Goal: Task Accomplishment & Management: Manage account settings

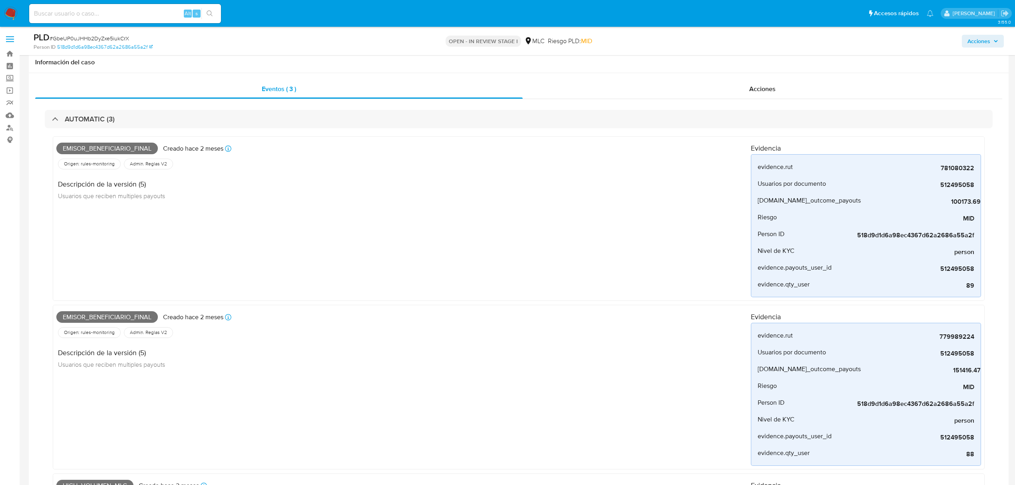
select select "10"
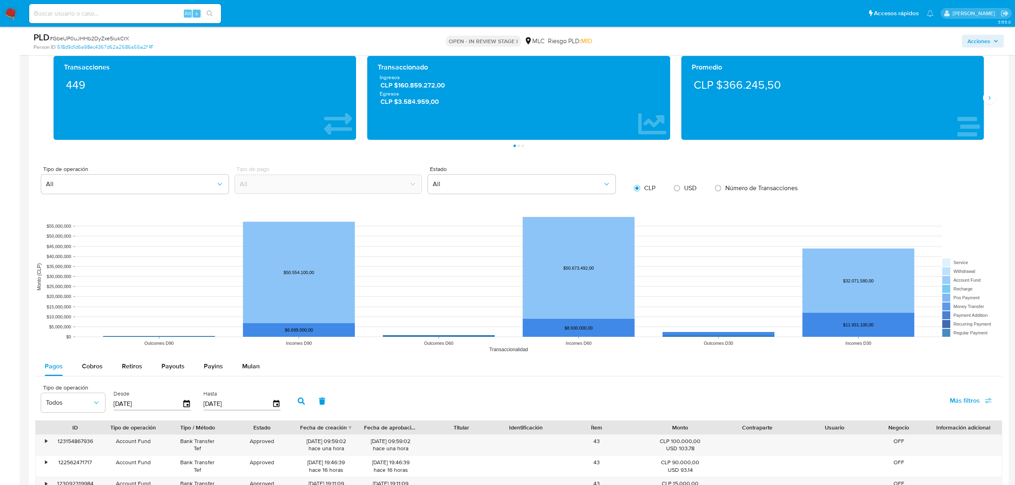
scroll to position [1209, 0]
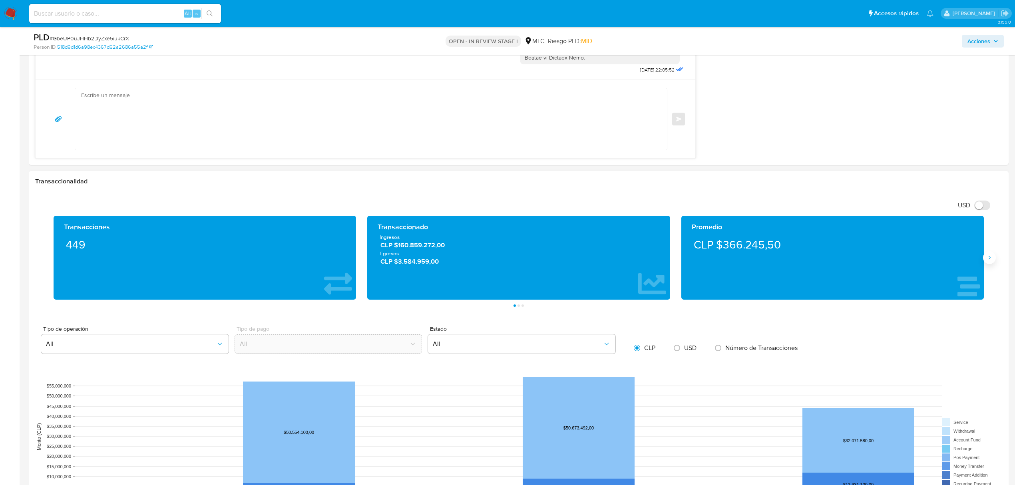
click at [991, 261] on icon "Siguiente" at bounding box center [989, 257] width 6 height 6
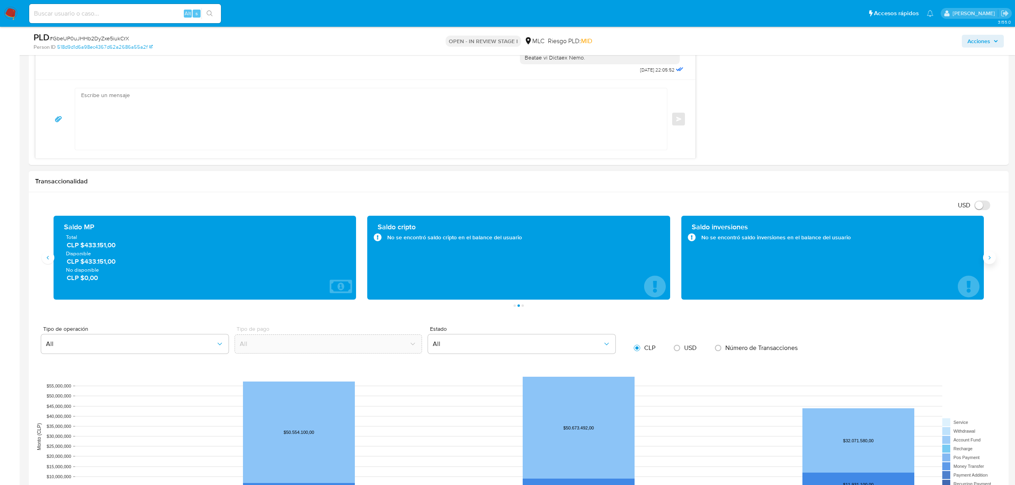
click at [991, 261] on icon "Siguiente" at bounding box center [989, 257] width 6 height 6
click at [50, 261] on icon "Anterior" at bounding box center [48, 257] width 6 height 6
click at [982, 210] on input "USD" at bounding box center [982, 206] width 16 height 10
checkbox input "true"
click at [51, 260] on button "Anterior" at bounding box center [48, 257] width 13 height 13
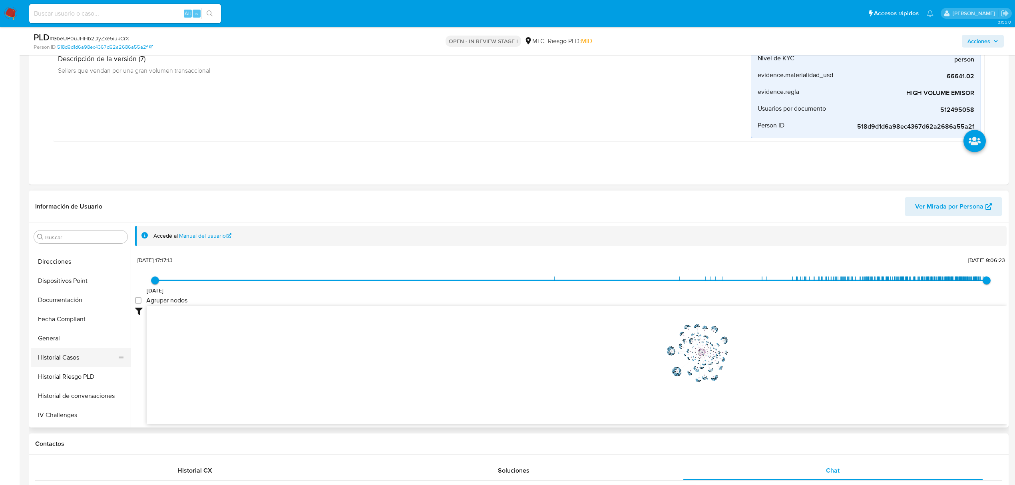
scroll to position [160, 0]
click at [56, 347] on button "Historial Casos" at bounding box center [77, 345] width 93 height 19
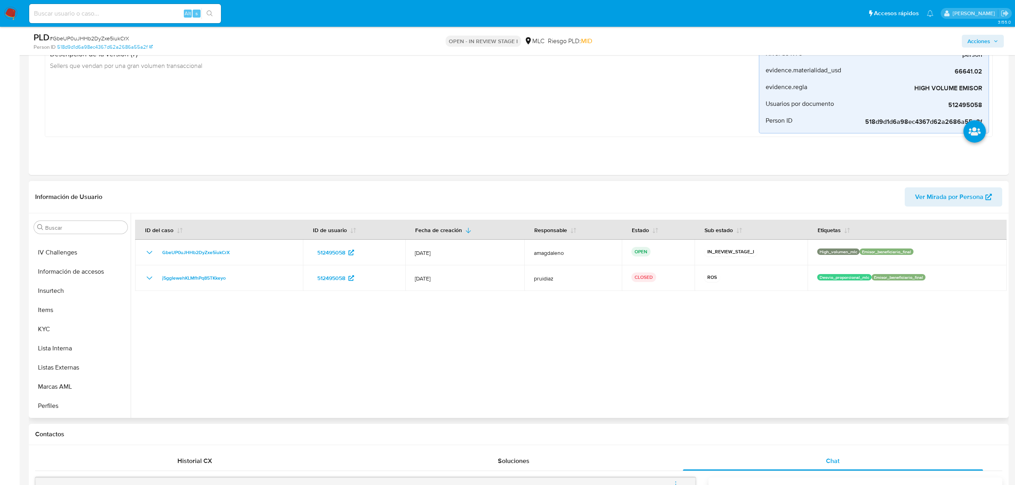
scroll to position [338, 0]
click at [40, 299] on button "KYC" at bounding box center [77, 292] width 93 height 19
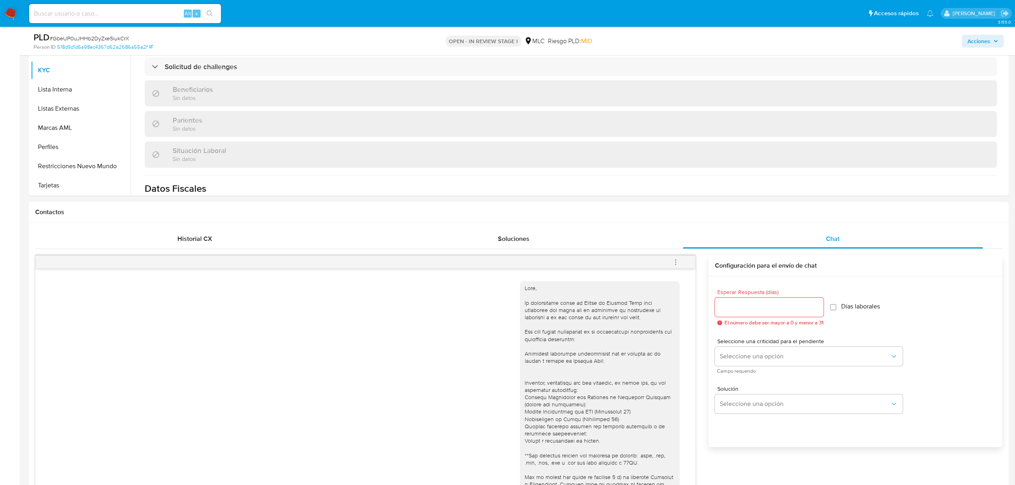
scroll to position [676, 0]
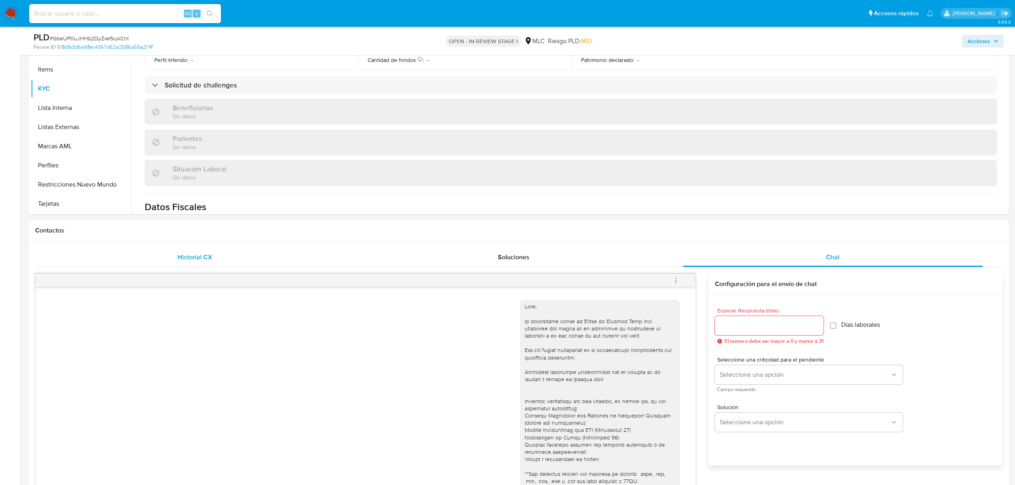
click at [232, 267] on div "Historial CX" at bounding box center [195, 257] width 300 height 19
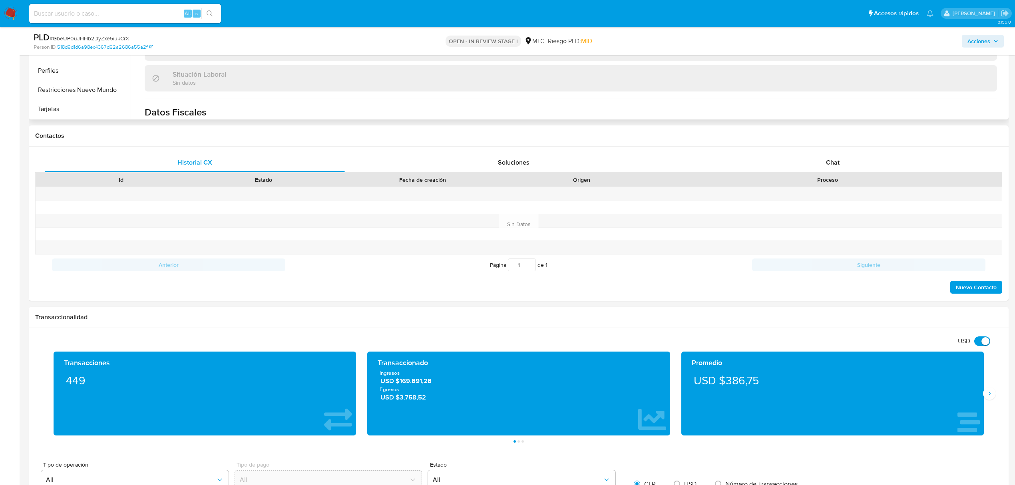
scroll to position [782, 0]
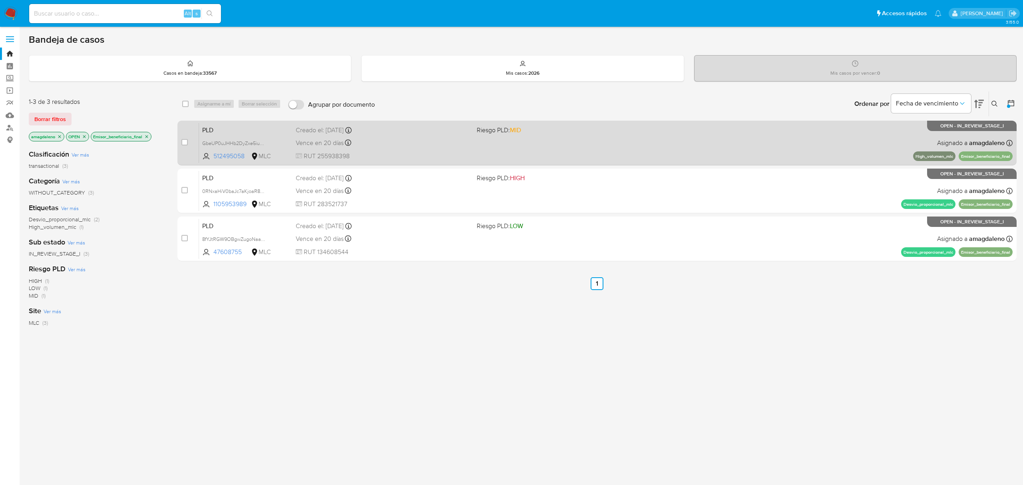
click at [442, 137] on div "Vence en 20 días Vence el 10/09/2025 06:04:56" at bounding box center [383, 142] width 174 height 11
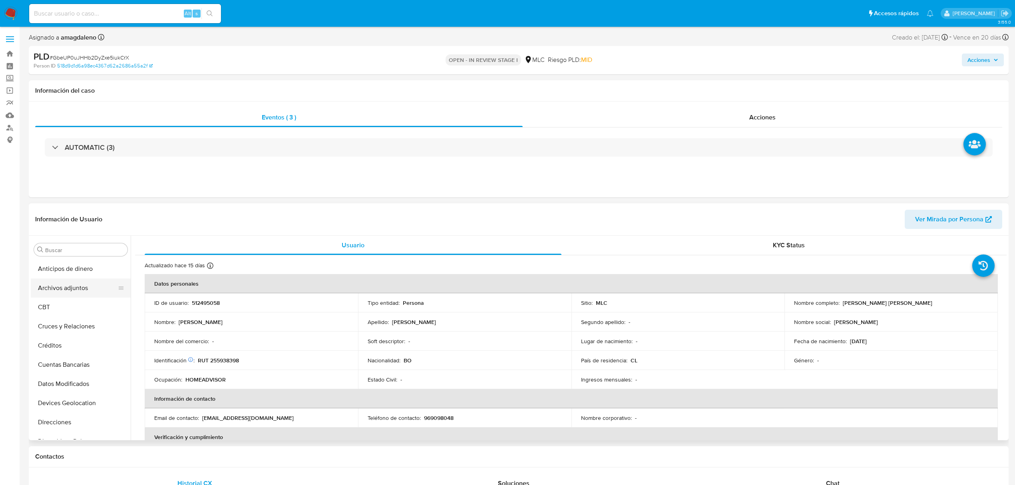
click at [77, 291] on button "Archivos adjuntos" at bounding box center [77, 287] width 93 height 19
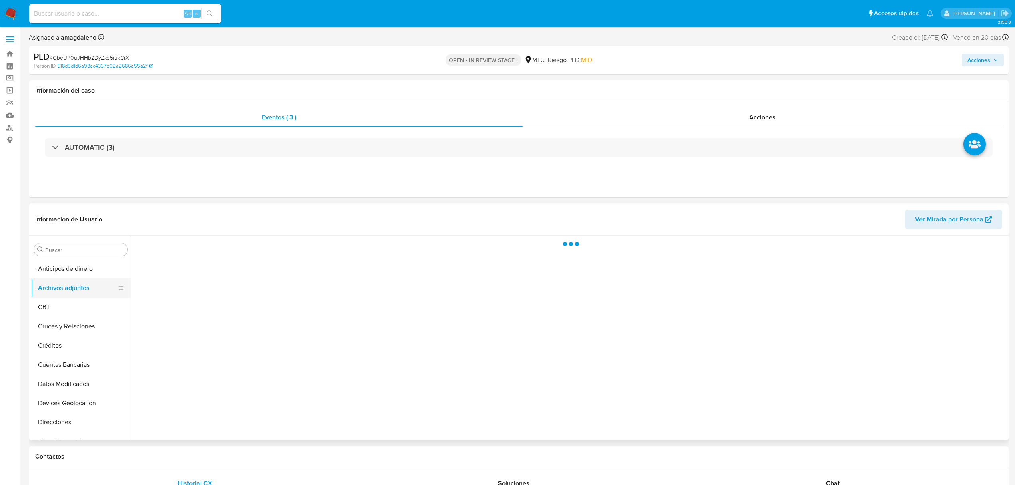
select select "10"
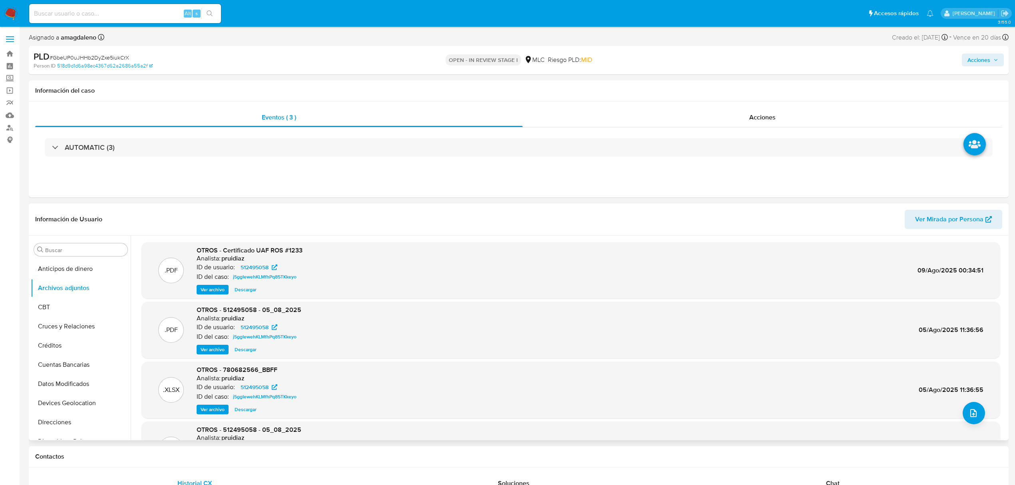
click at [292, 251] on span "OTROS - Certificado UAF ROS #1233" at bounding box center [250, 250] width 106 height 9
copy span "1233"
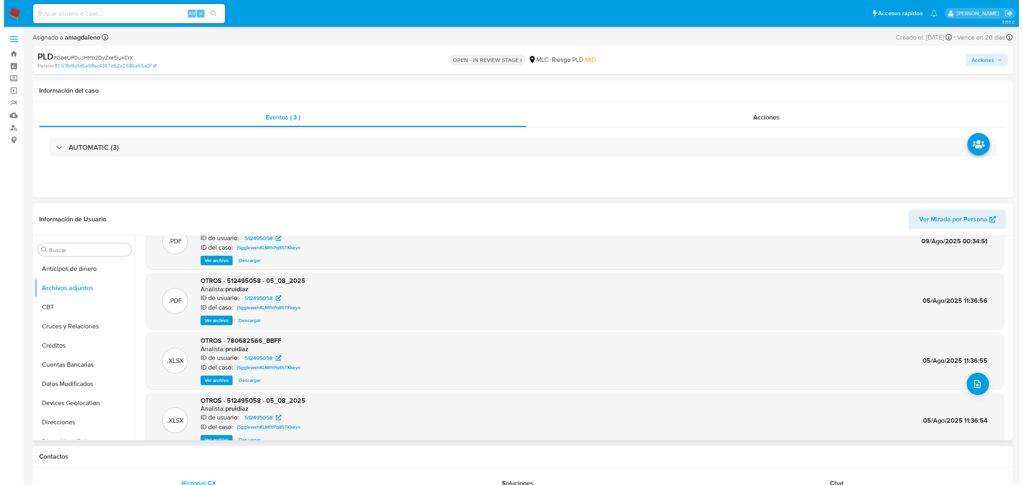
scroll to position [45, 0]
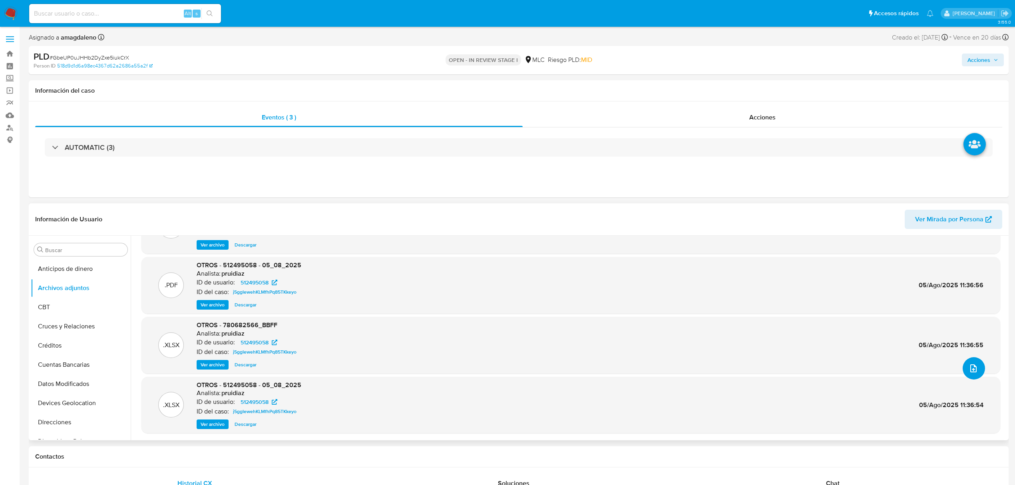
click at [970, 368] on icon "upload-file" at bounding box center [973, 369] width 10 height 10
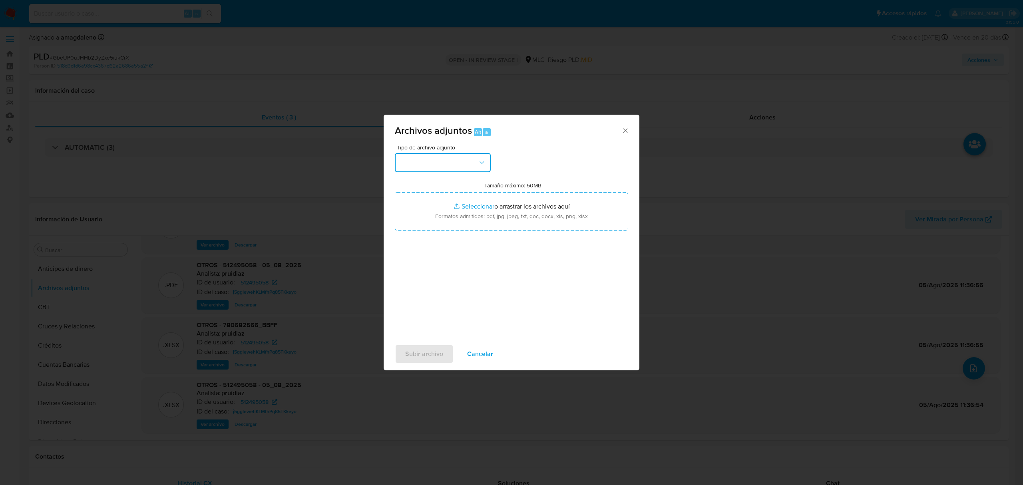
click at [483, 157] on button "button" at bounding box center [443, 162] width 96 height 19
click at [415, 203] on span "OTROS" at bounding box center [410, 199] width 21 height 8
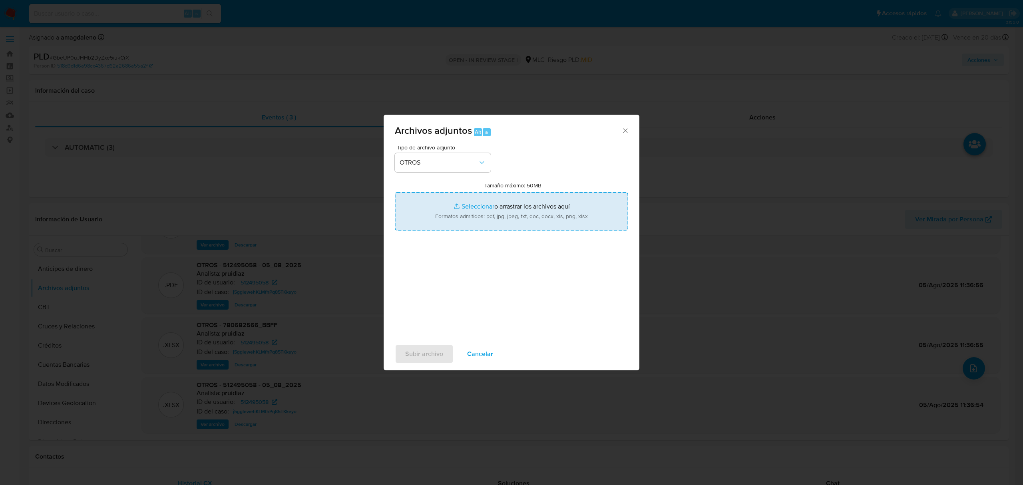
click at [474, 205] on input "Tamaño máximo: 50MB Seleccionar archivos" at bounding box center [511, 211] width 233 height 38
type input "C:\fakepath\512495058 - 21_08_2025 (3).pdf"
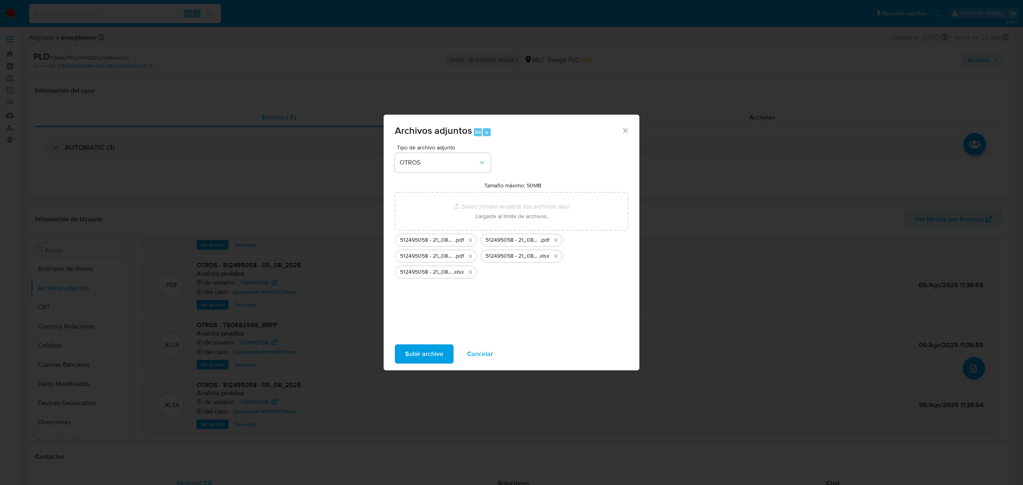
click at [464, 315] on div "Tipo de archivo adjunto OTROS Tamaño máximo: 50MB Seleccionar archivos Seleccio…" at bounding box center [511, 239] width 233 height 189
click at [438, 352] on span "Subir archivo" at bounding box center [424, 354] width 38 height 18
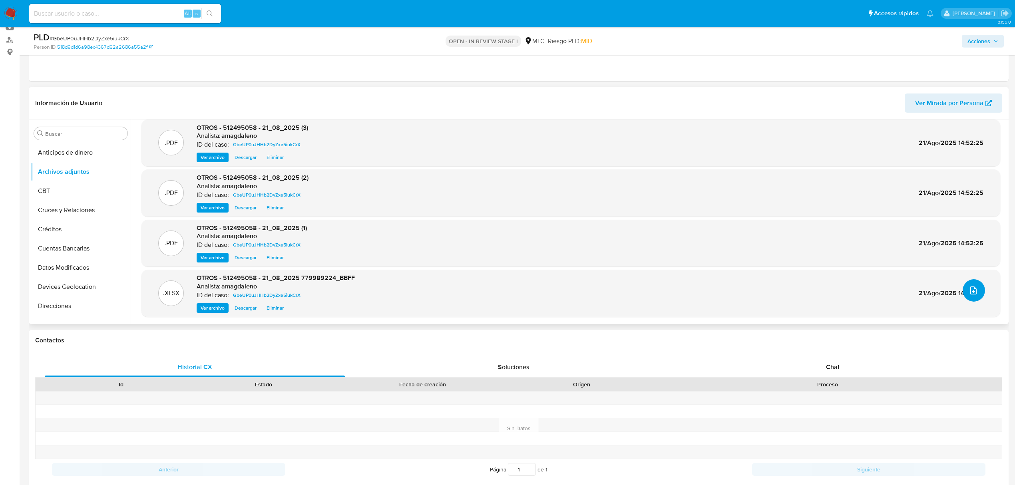
scroll to position [106, 0]
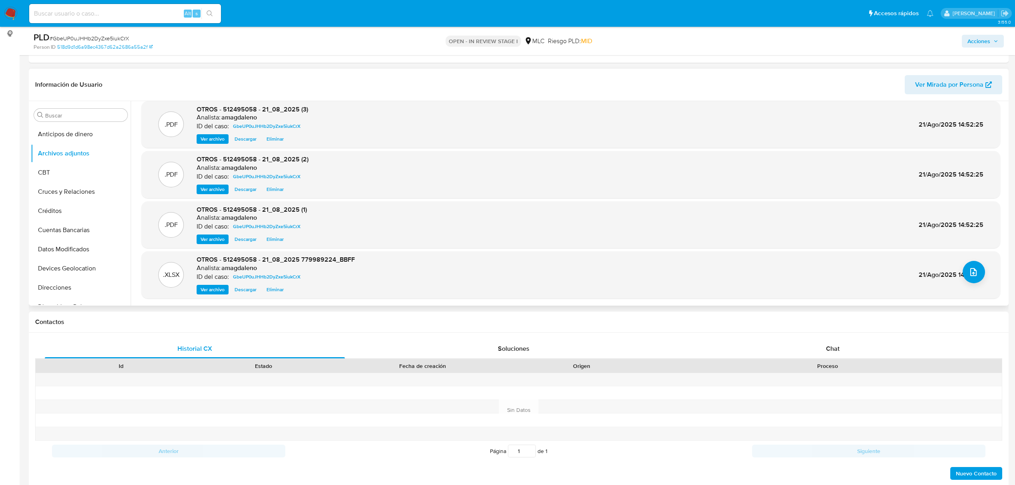
click at [358, 280] on div ".XLSX OTROS - 512495058 - 21_08_2025 779989224_BBFF Analista: amagdaleno ID del…" at bounding box center [570, 274] width 851 height 39
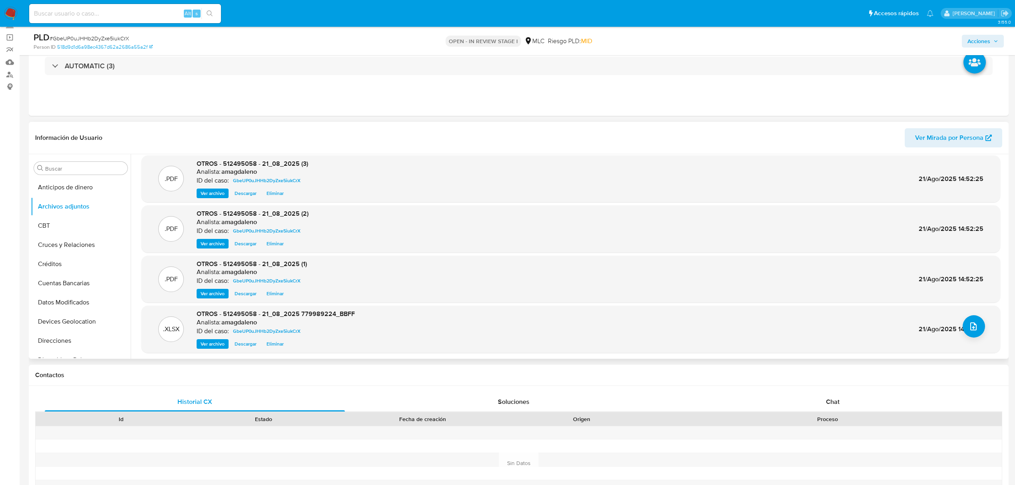
scroll to position [6, 0]
click at [85, 185] on button "Anticipos de dinero" at bounding box center [77, 187] width 93 height 19
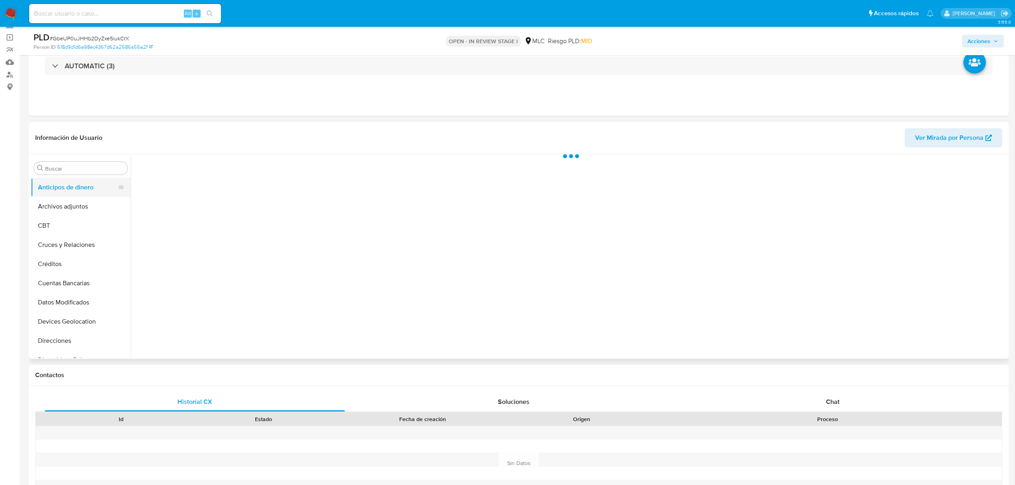
scroll to position [0, 0]
click at [77, 204] on button "Archivos adjuntos" at bounding box center [77, 206] width 93 height 19
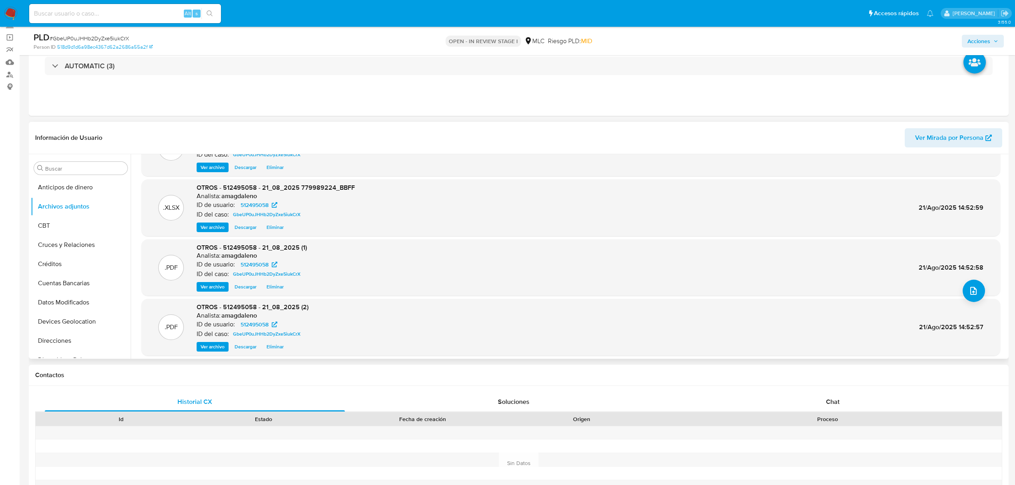
scroll to position [67, 0]
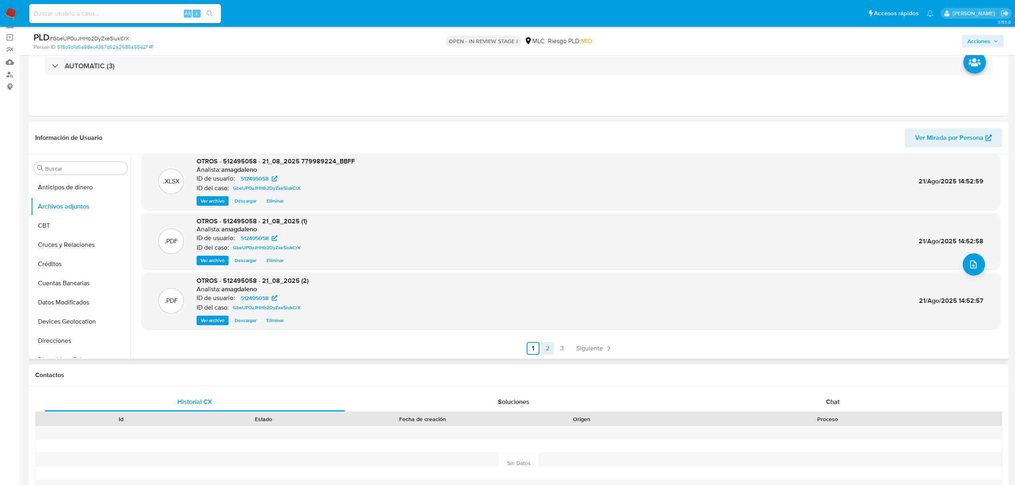
click at [547, 349] on link "2" at bounding box center [547, 348] width 13 height 13
click at [552, 344] on link "1" at bounding box center [554, 348] width 13 height 13
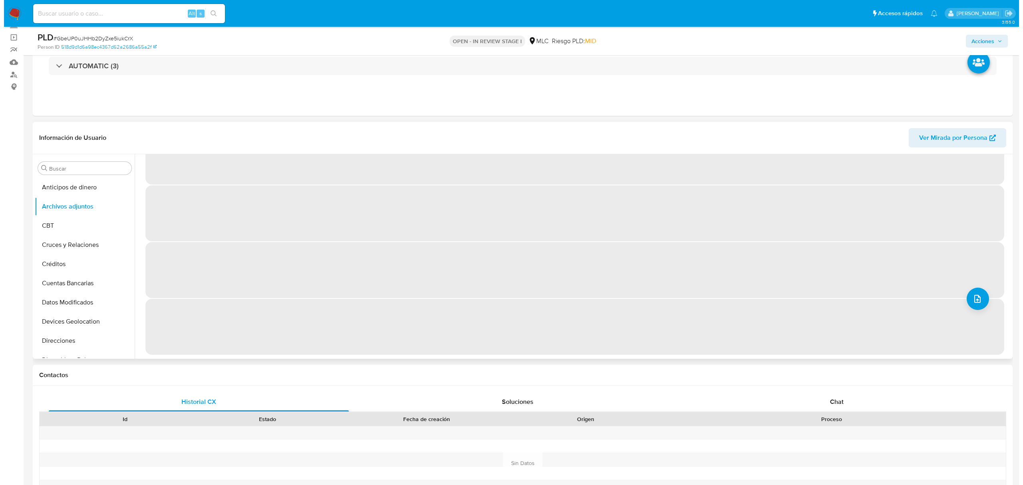
scroll to position [0, 0]
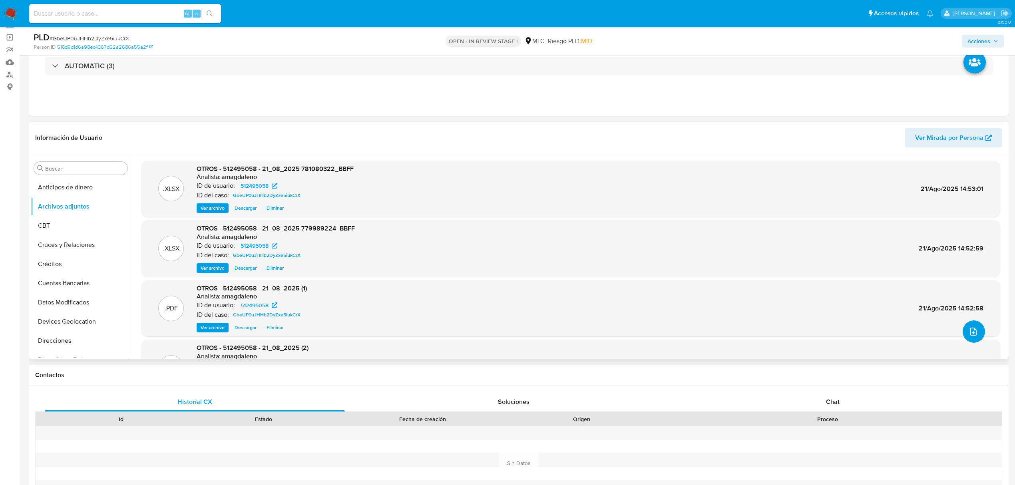
click at [977, 335] on button "upload-file" at bounding box center [973, 331] width 22 height 22
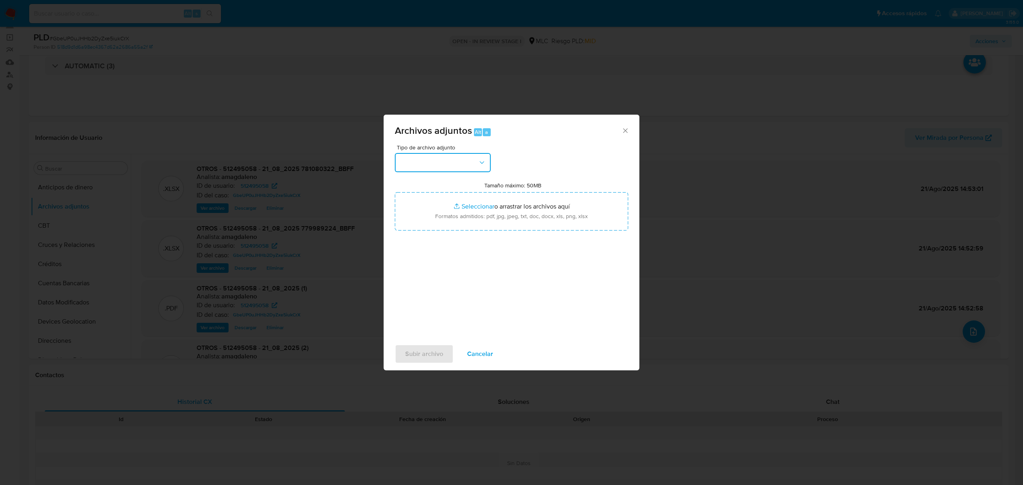
click at [431, 156] on button "button" at bounding box center [443, 162] width 96 height 19
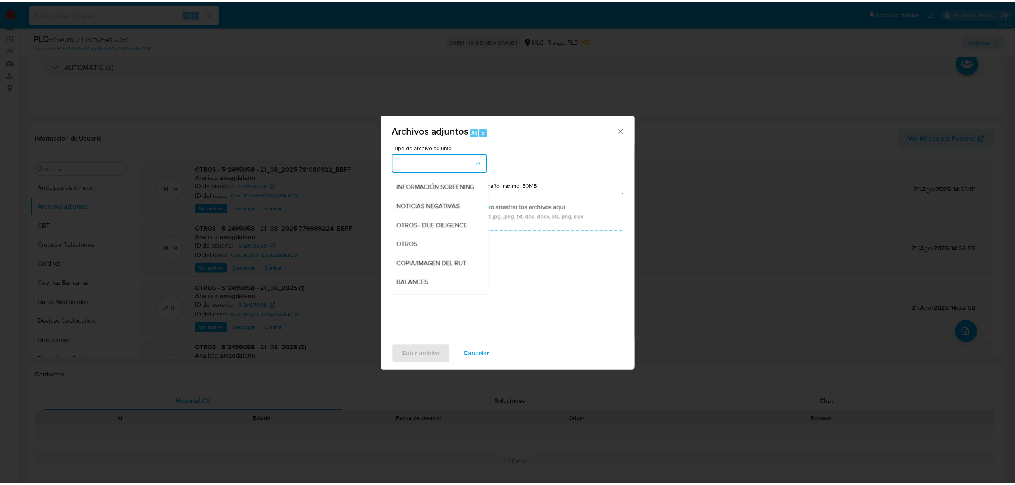
scroll to position [66, 0]
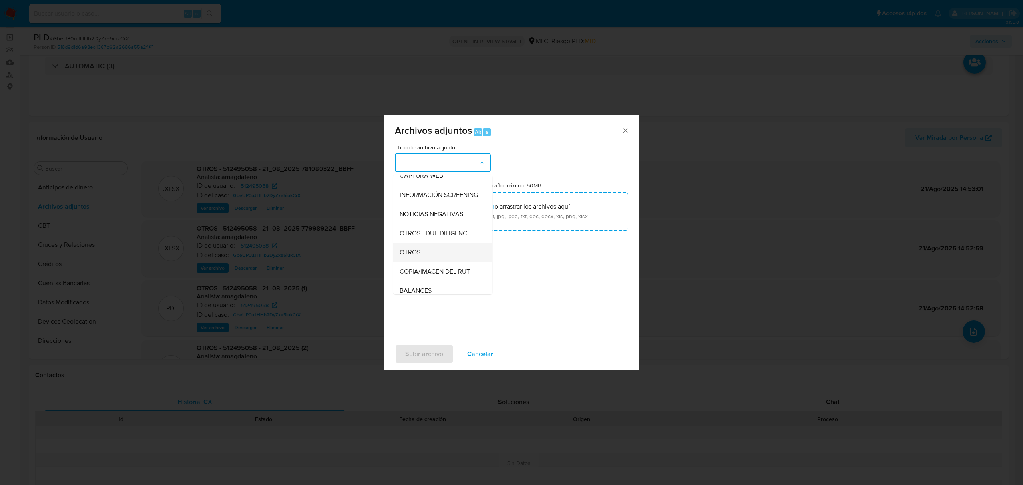
click at [439, 257] on div "OTROS" at bounding box center [441, 252] width 82 height 19
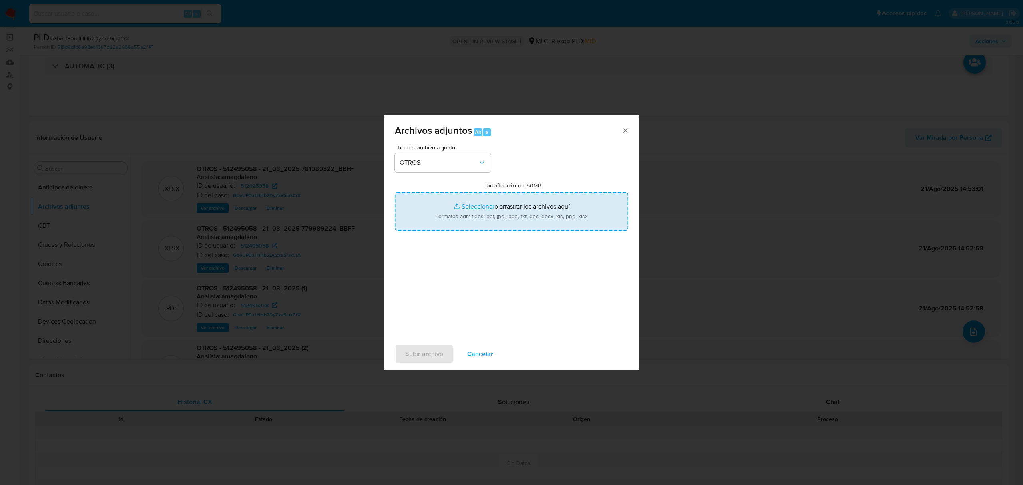
click at [482, 205] on input "Tamaño máximo: 50MB Seleccionar archivos" at bounding box center [511, 211] width 233 height 38
type input "C:\fakepath\512495058 - 21_08_2025.xlsx"
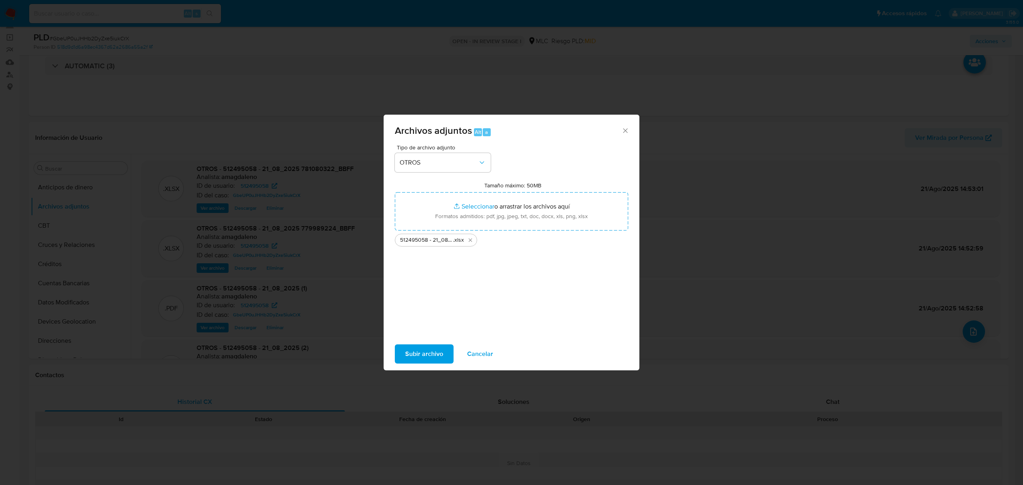
click at [422, 355] on span "Subir archivo" at bounding box center [424, 354] width 38 height 18
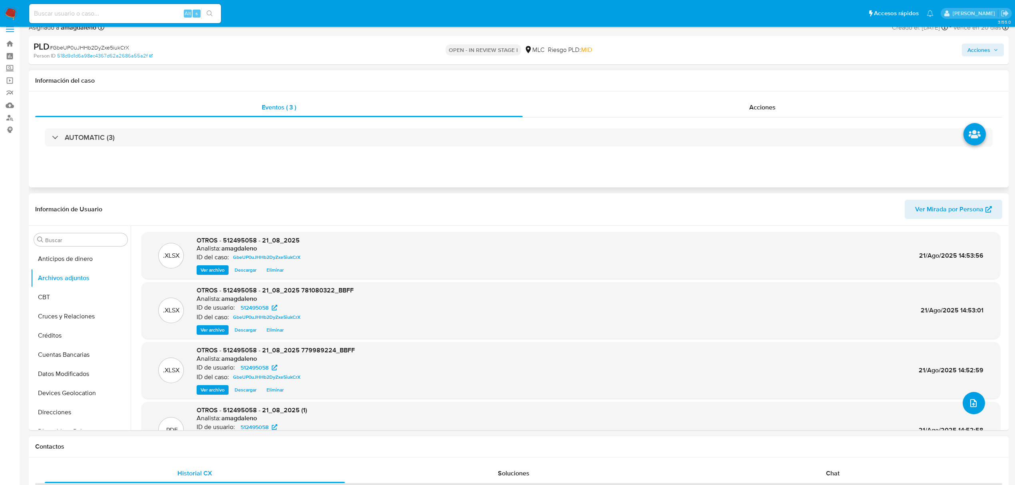
scroll to position [0, 0]
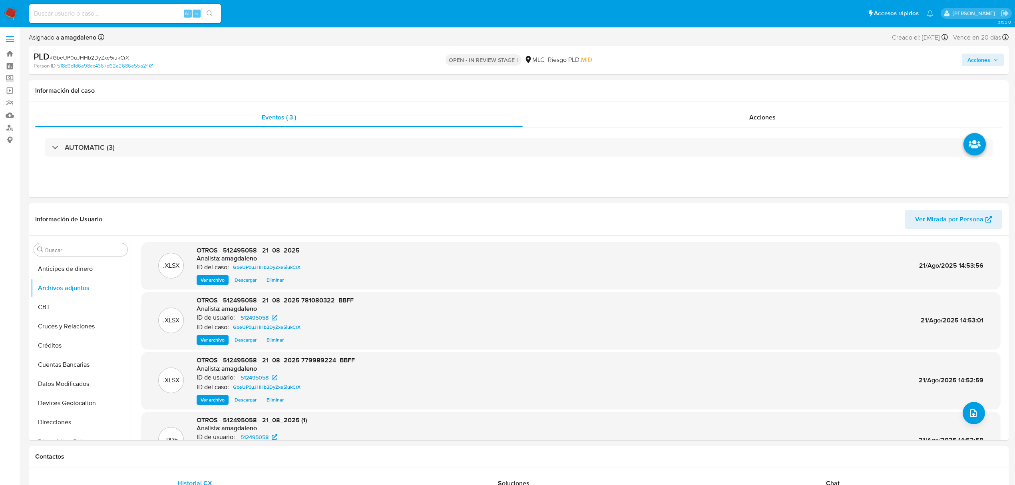
click at [967, 54] on span "Acciones" at bounding box center [978, 60] width 23 height 13
click at [728, 82] on span "Resolución del caso" at bounding box center [755, 85] width 57 height 9
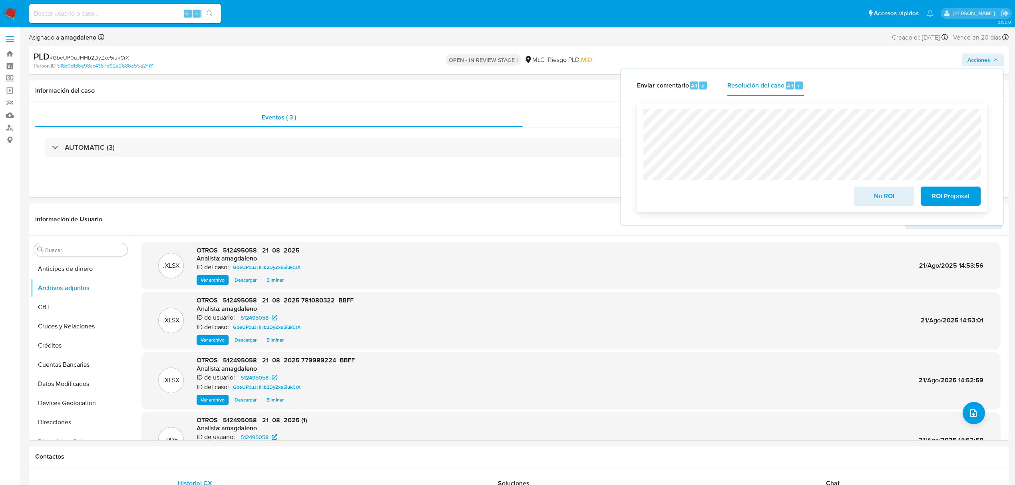
click at [947, 200] on span "ROI Proposal" at bounding box center [950, 196] width 39 height 18
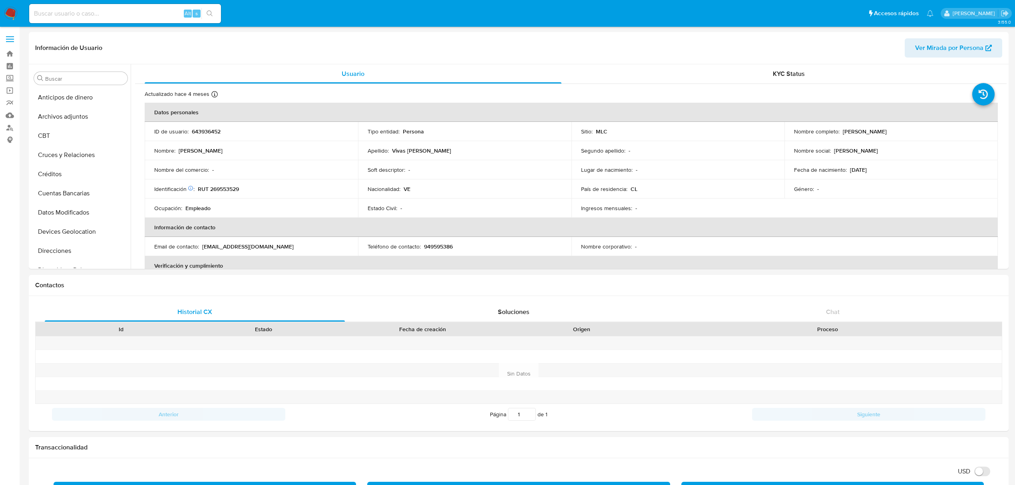
select select "10"
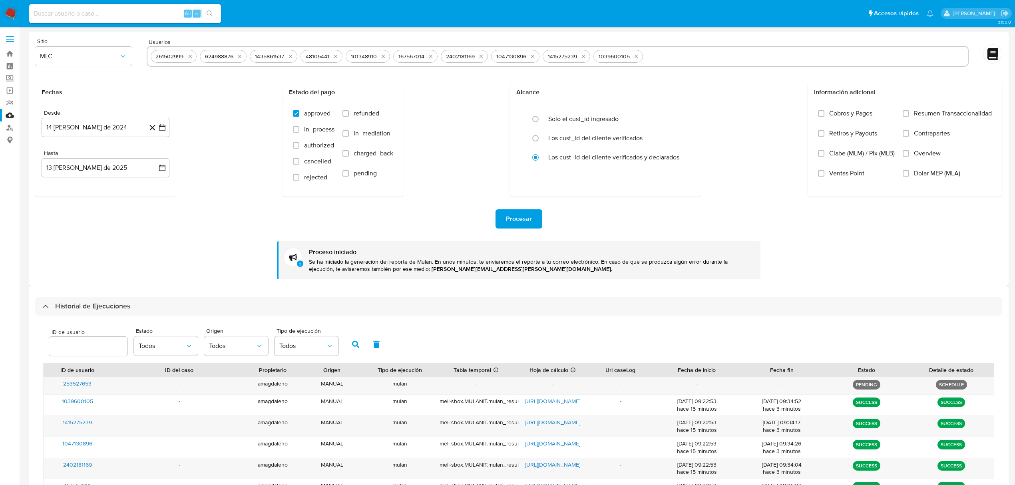
select select "10"
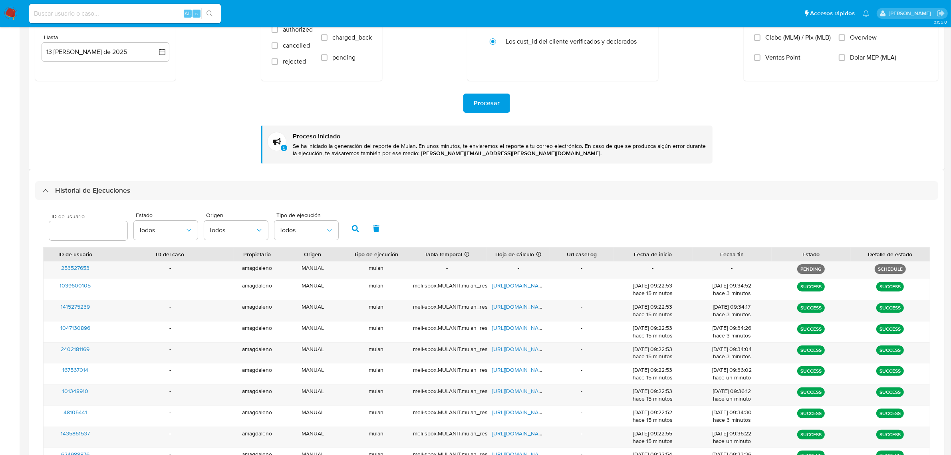
scroll to position [26, 0]
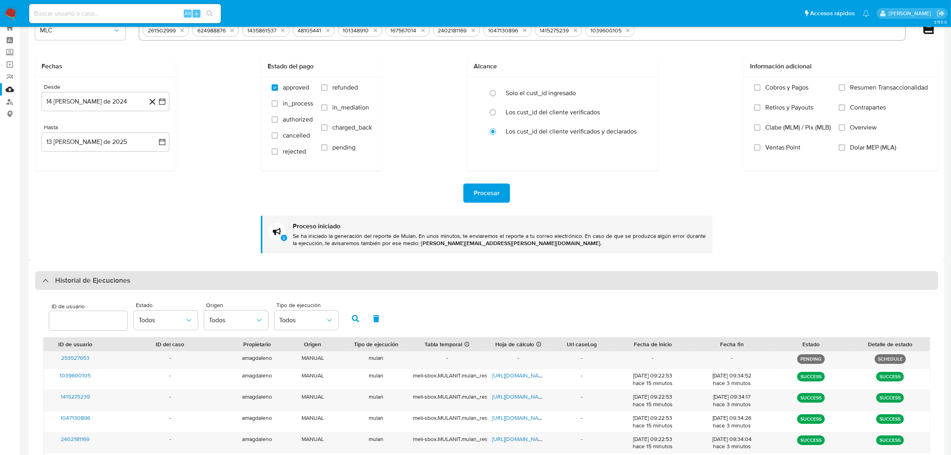
click at [49, 278] on div "Historial de Ejecuciones" at bounding box center [86, 281] width 88 height 10
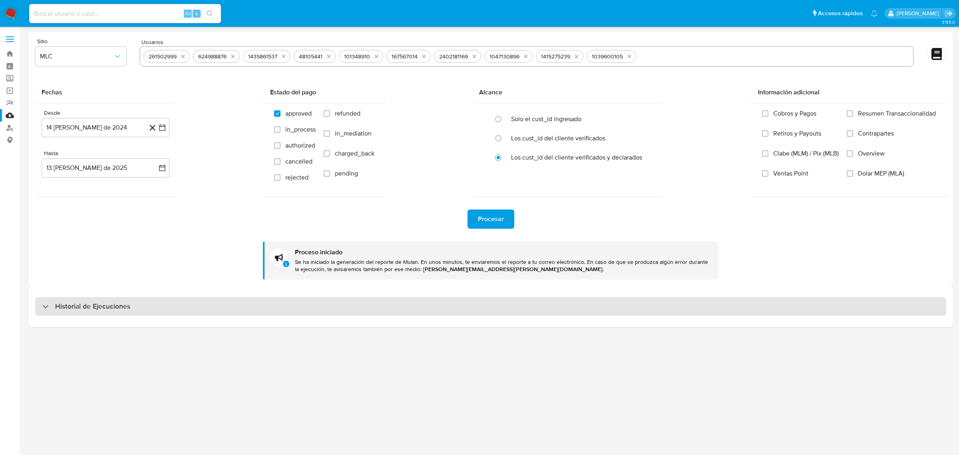
click at [42, 306] on div at bounding box center [42, 306] width 0 height 0
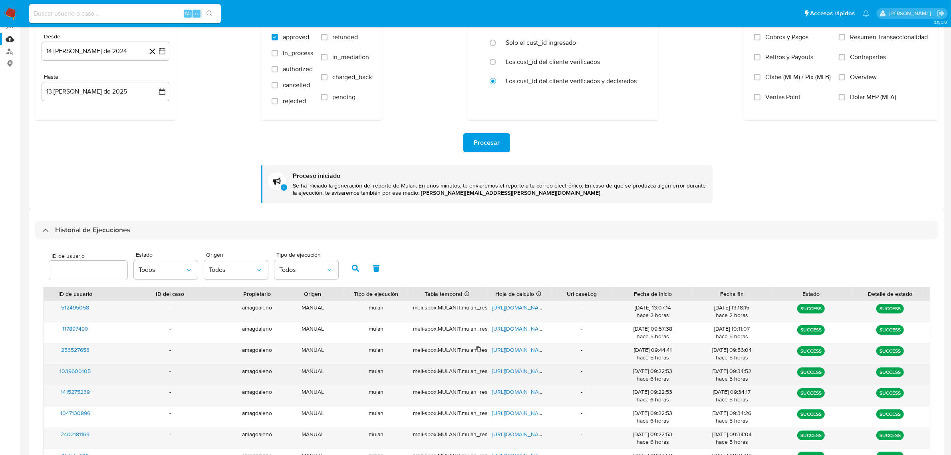
scroll to position [179, 0]
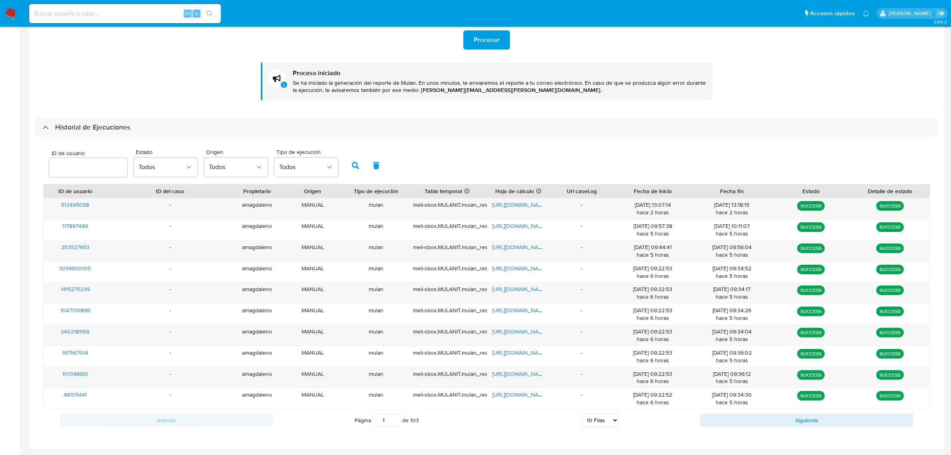
click at [596, 421] on select "5 Filas 10 Filas 20 Filas 25 Filas 50 Filas 100 Filas" at bounding box center [600, 420] width 36 height 14
select select "50"
click at [582, 413] on select "5 Filas 10 Filas 20 Filas 25 Filas 50 Filas 100 Filas" at bounding box center [600, 420] width 36 height 14
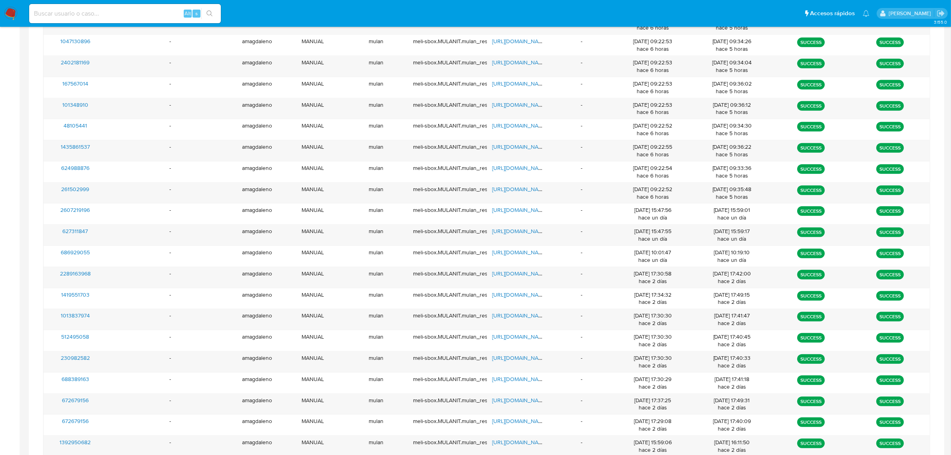
scroll to position [449, 0]
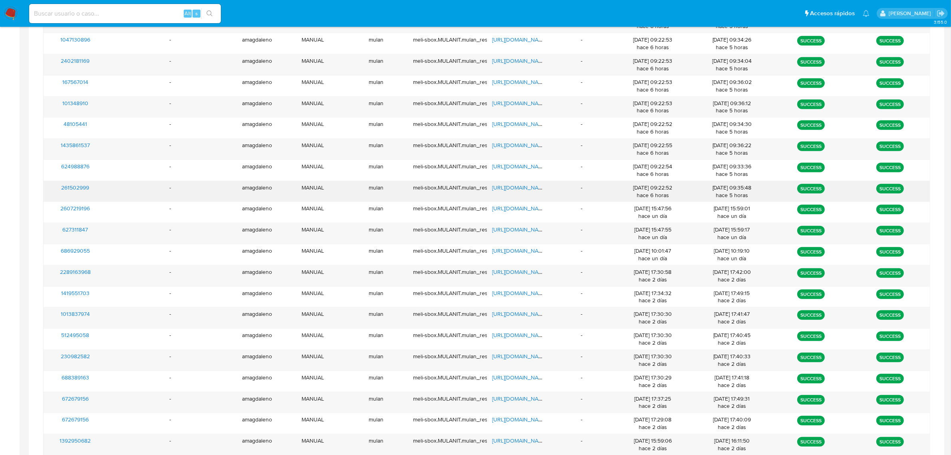
click at [527, 190] on span "https://docs.google.com/spreadsheets/d/1-5JWcX8vN0Obtw3uhZd-_tIW2gIcr5QdekOQVKh…" at bounding box center [520, 187] width 55 height 8
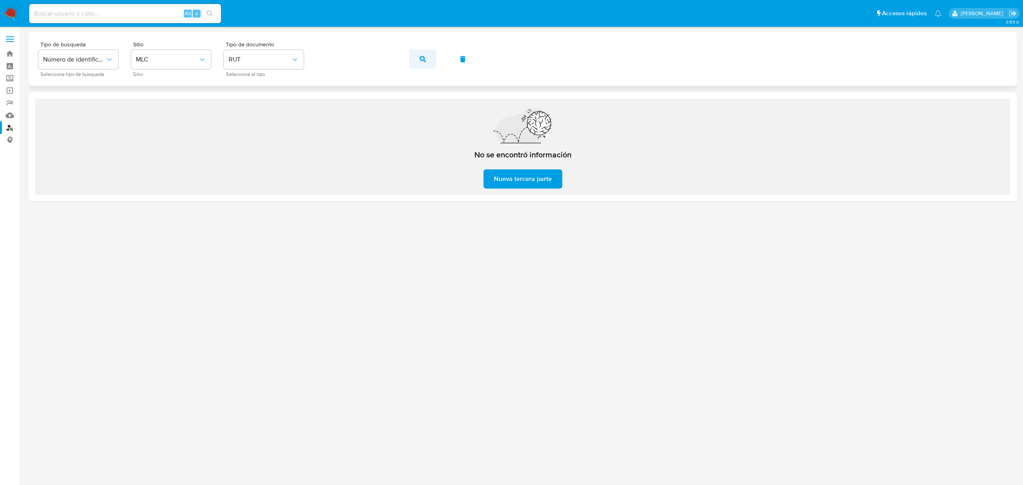
click at [416, 61] on button "button" at bounding box center [422, 59] width 27 height 19
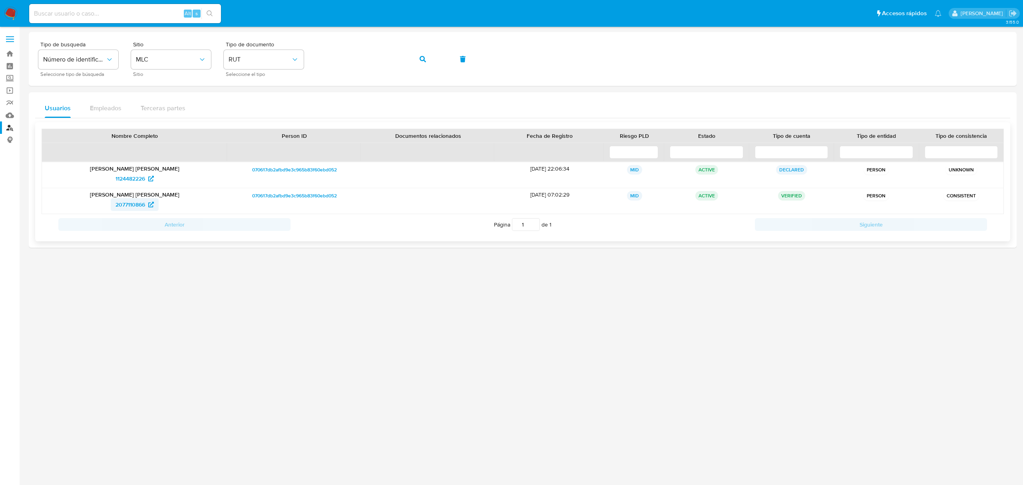
click at [124, 207] on span "2077110866" at bounding box center [130, 204] width 30 height 13
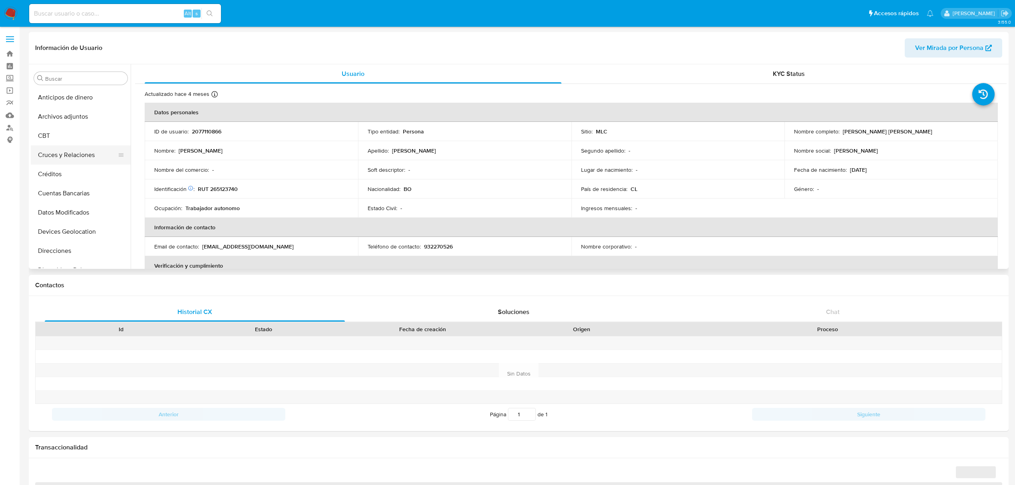
select select "10"
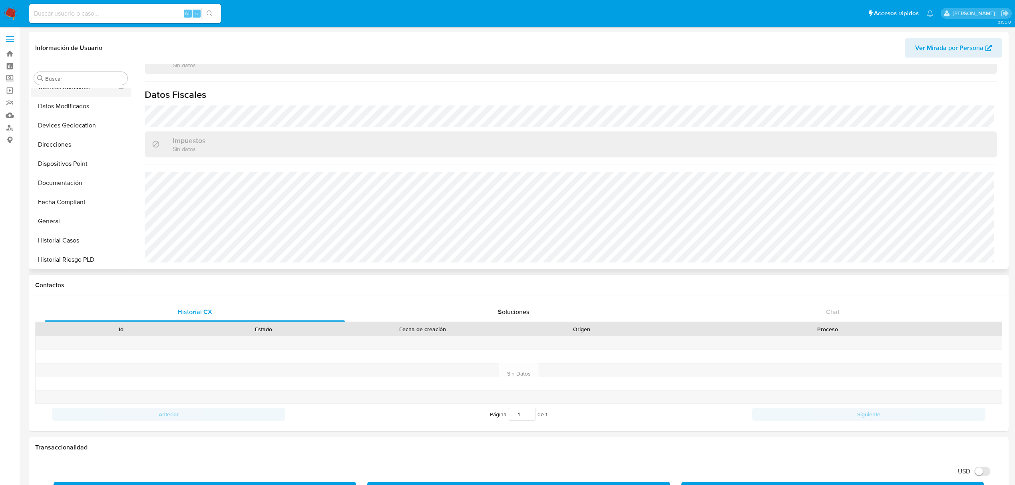
scroll to position [160, 0]
click at [85, 188] on button "Historial Casos" at bounding box center [77, 186] width 93 height 19
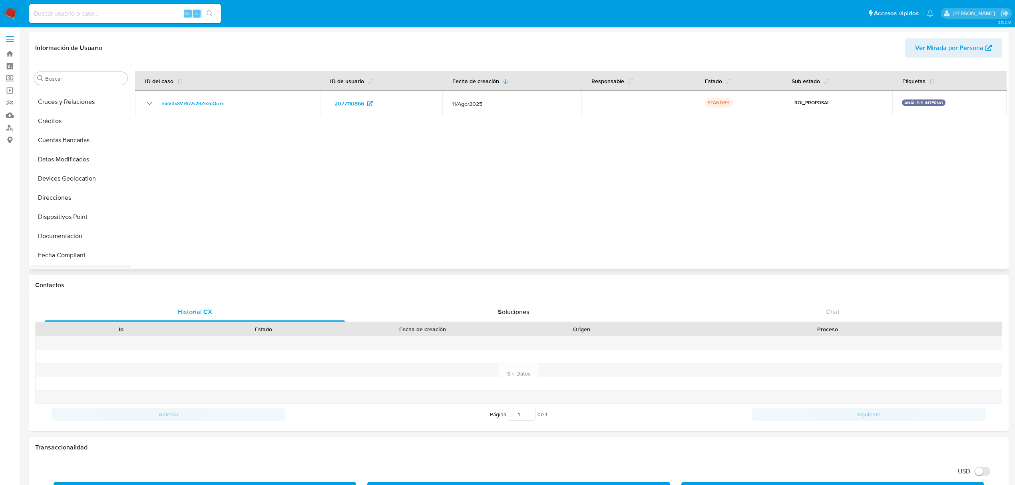
scroll to position [0, 0]
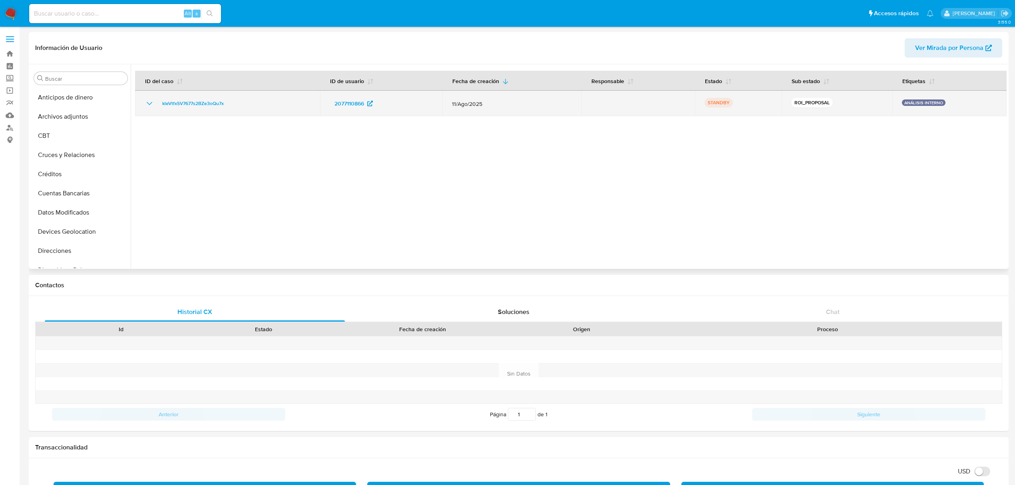
click at [147, 104] on icon "Mostrar/Ocultar" at bounding box center [150, 104] width 10 height 10
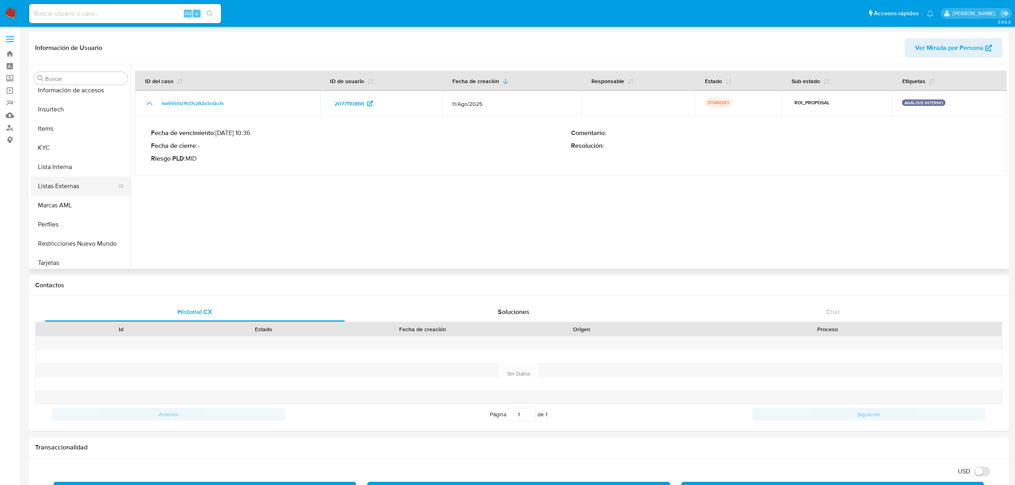
scroll to position [337, 0]
click at [66, 237] on button "Restricciones Nuevo Mundo" at bounding box center [77, 239] width 93 height 19
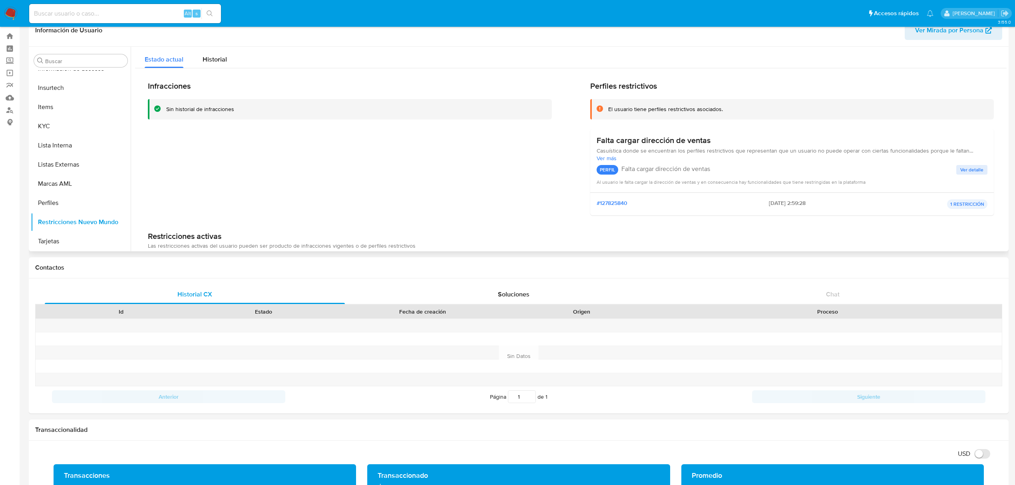
scroll to position [0, 0]
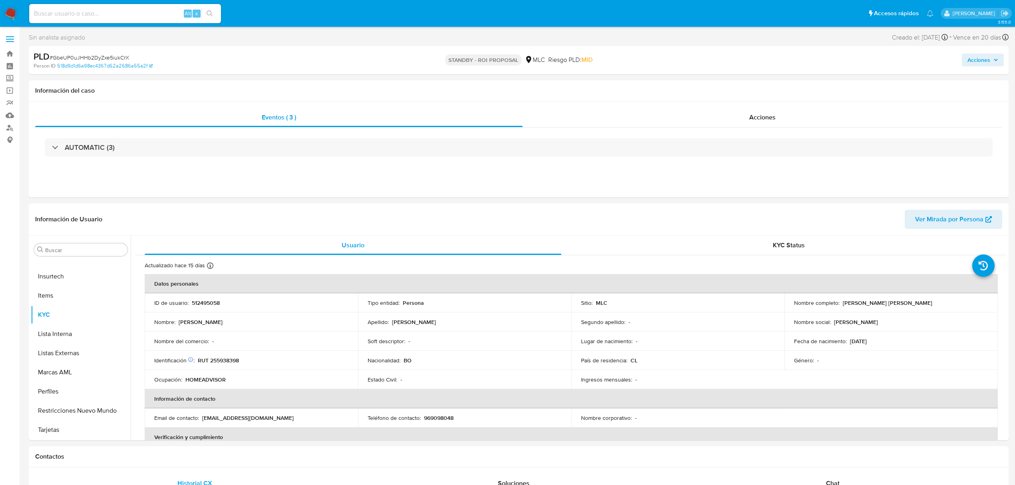
select select "10"
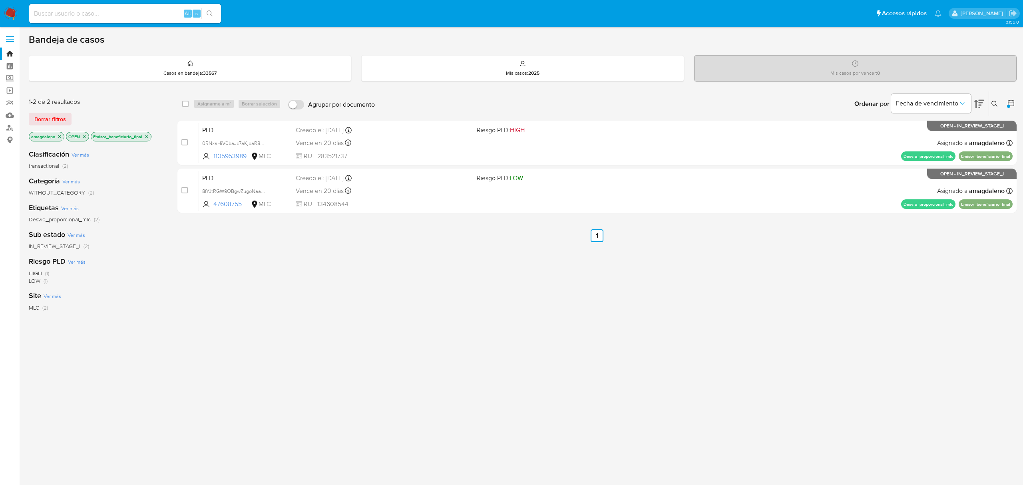
click at [148, 135] on icon "close-filter" at bounding box center [146, 136] width 3 height 3
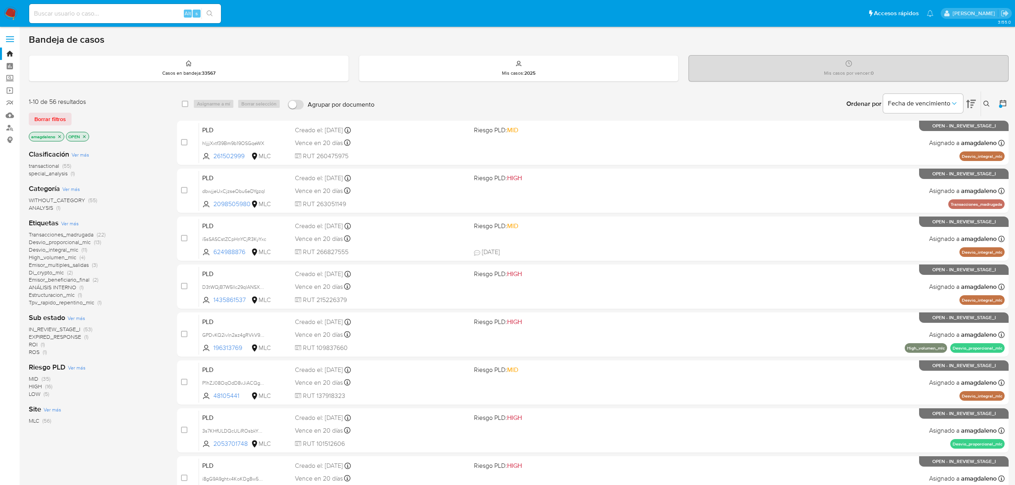
click at [69, 250] on span "Desvio_integral_mlc" at bounding box center [54, 250] width 50 height 8
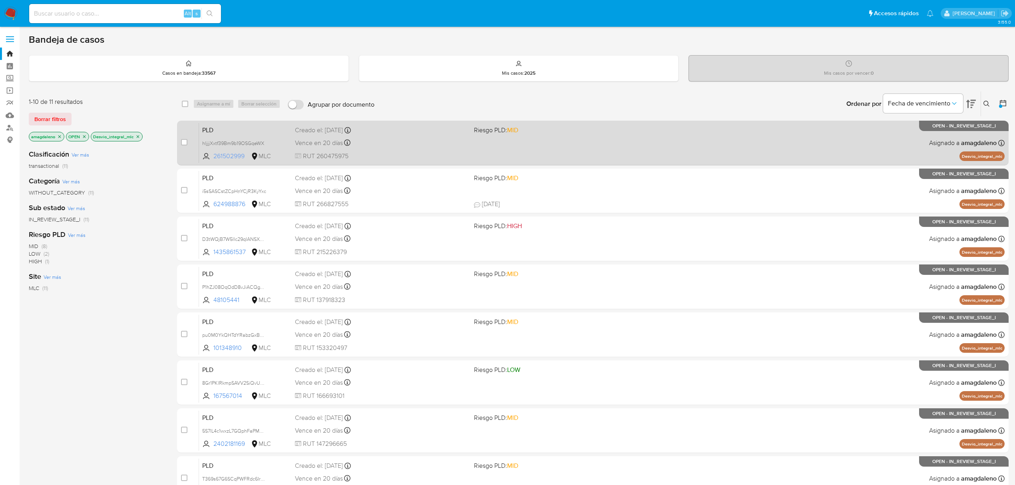
click at [226, 159] on span "261502999" at bounding box center [231, 156] width 36 height 9
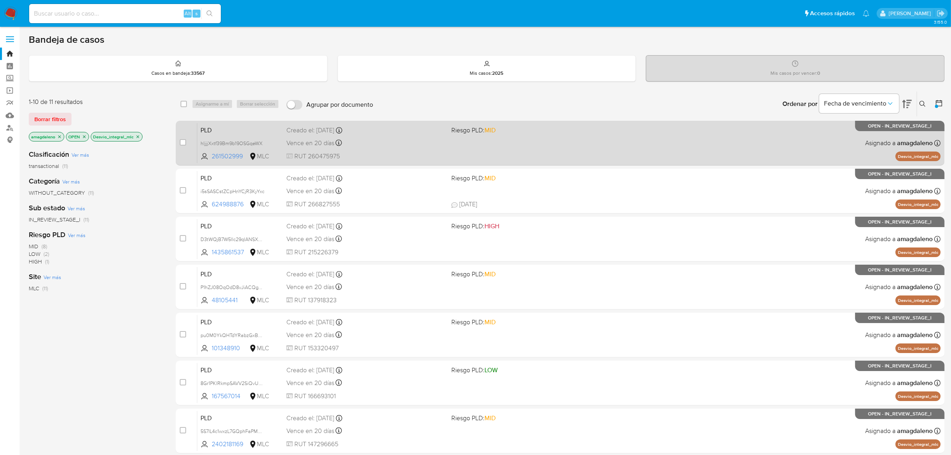
click at [398, 155] on span "RUT 260475975" at bounding box center [365, 156] width 159 height 9
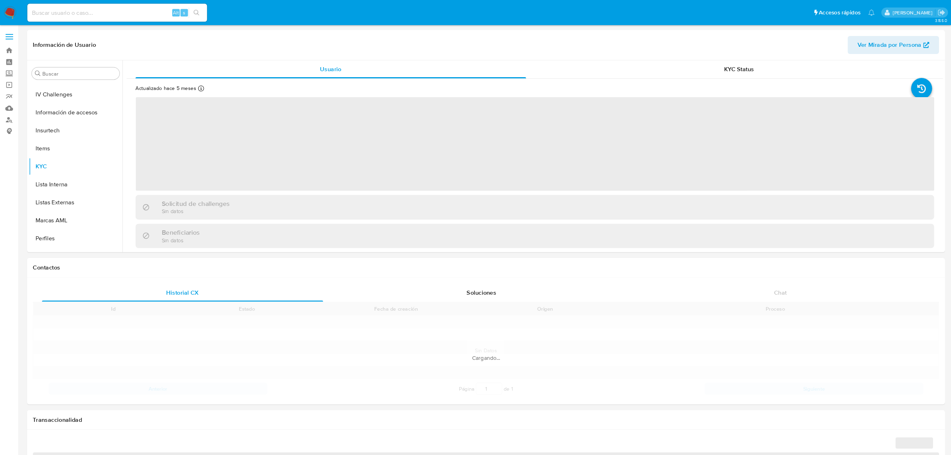
scroll to position [337, 0]
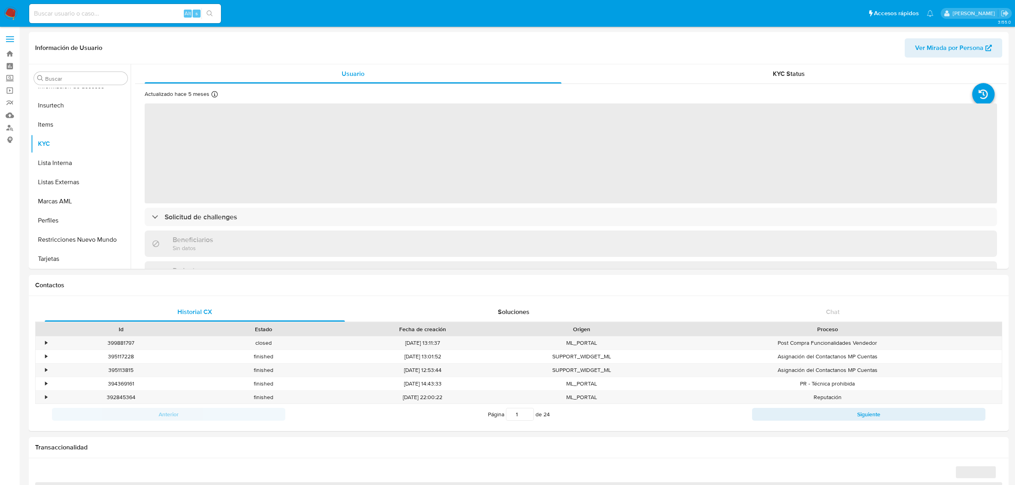
select select "10"
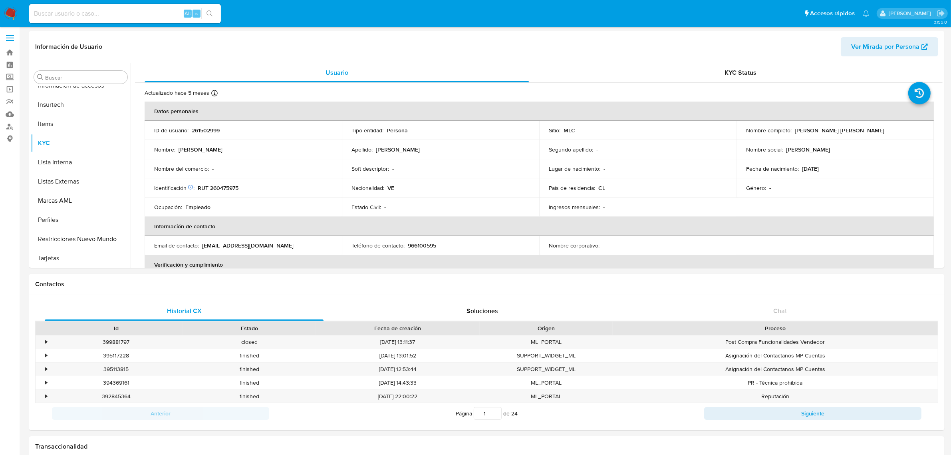
scroll to position [0, 0]
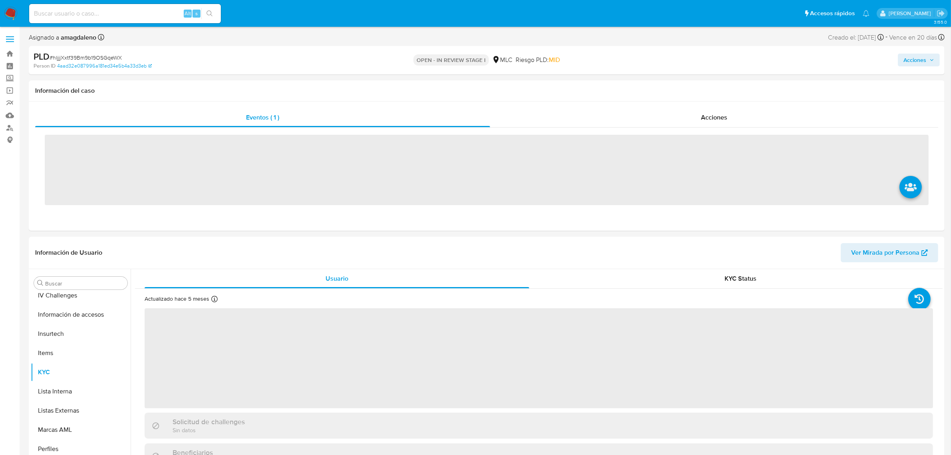
scroll to position [337, 0]
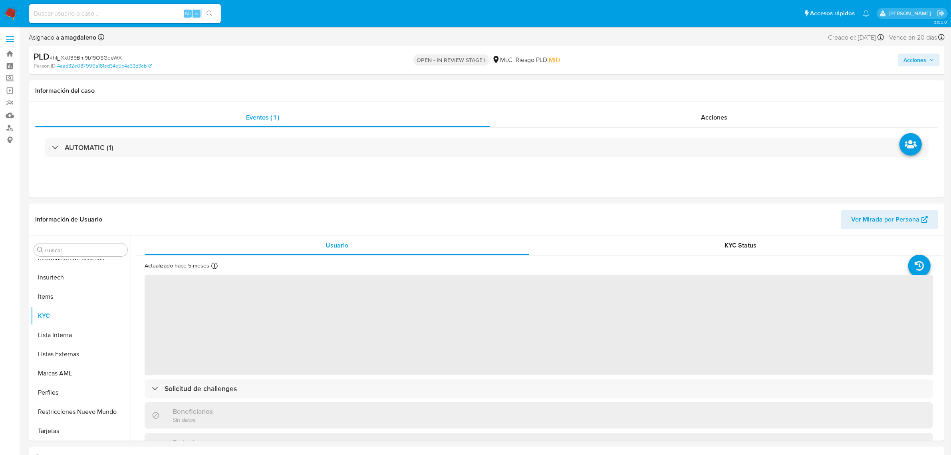
select select "10"
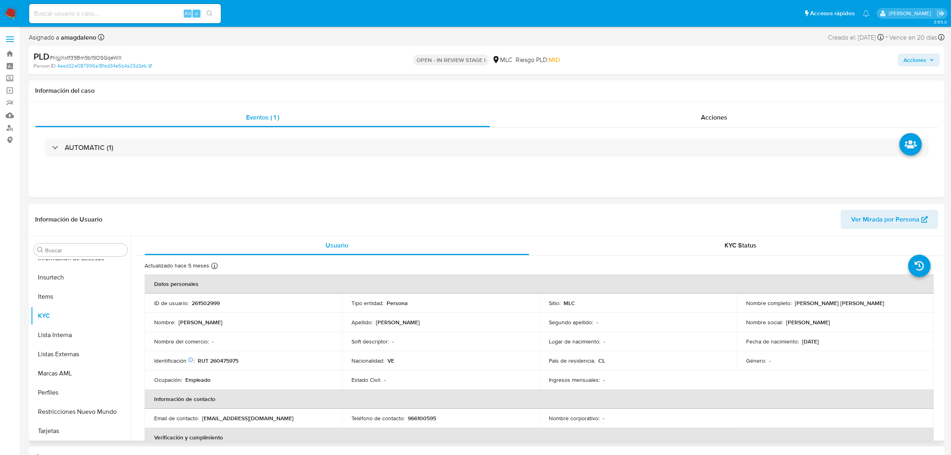
click at [211, 360] on p "RUT 260475975" at bounding box center [218, 360] width 41 height 7
copy p "260475975"
click at [224, 361] on p "RUT 260475975" at bounding box center [218, 360] width 41 height 7
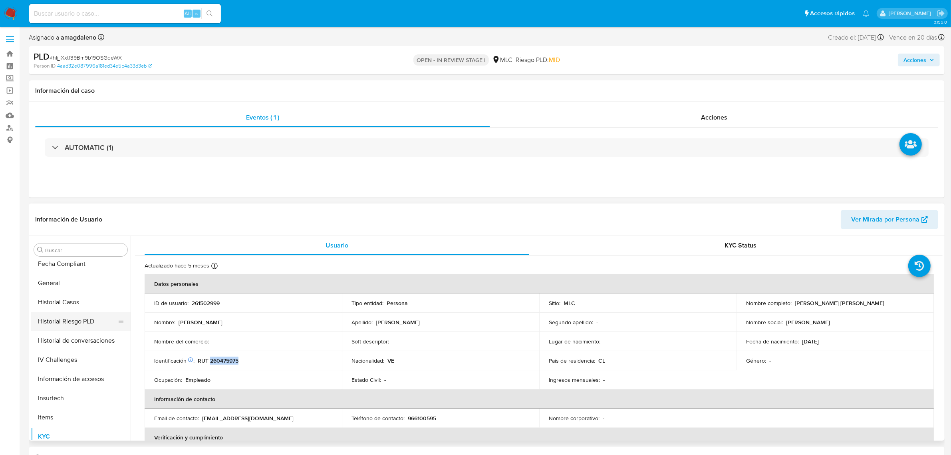
scroll to position [0, 0]
click at [82, 328] on button "Cruces y Relaciones" at bounding box center [77, 326] width 93 height 19
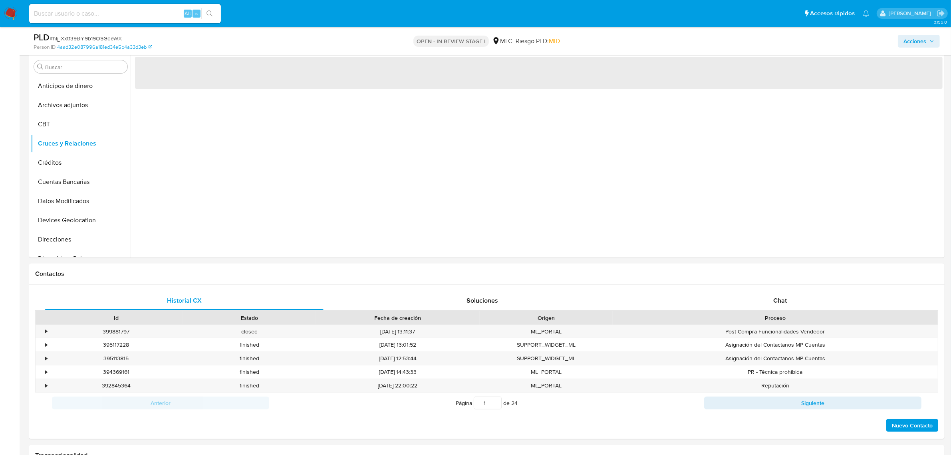
scroll to position [92, 0]
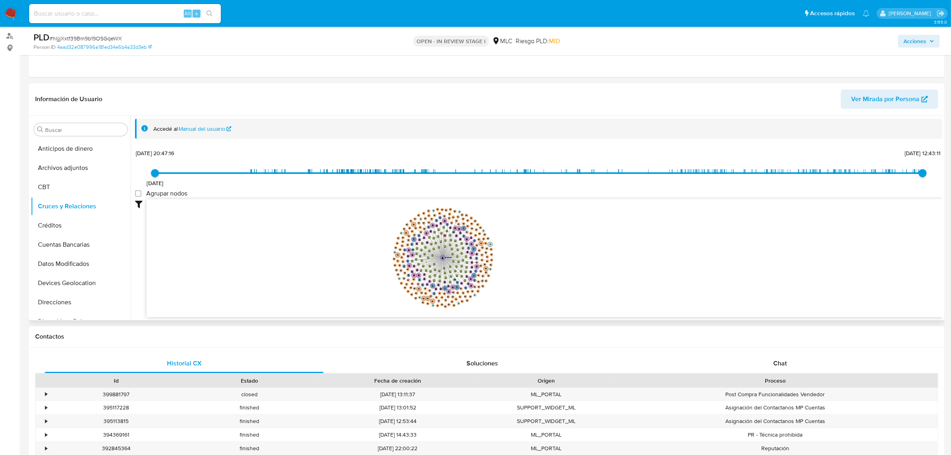
drag, startPoint x: 552, startPoint y: 255, endPoint x: 556, endPoint y: 266, distance: 11.7
click at [556, 266] on icon "user-261502999  261502999 phone-2b9bbf7917382392c41759a1a33c36ba  person-4aad…" at bounding box center [545, 257] width 796 height 116
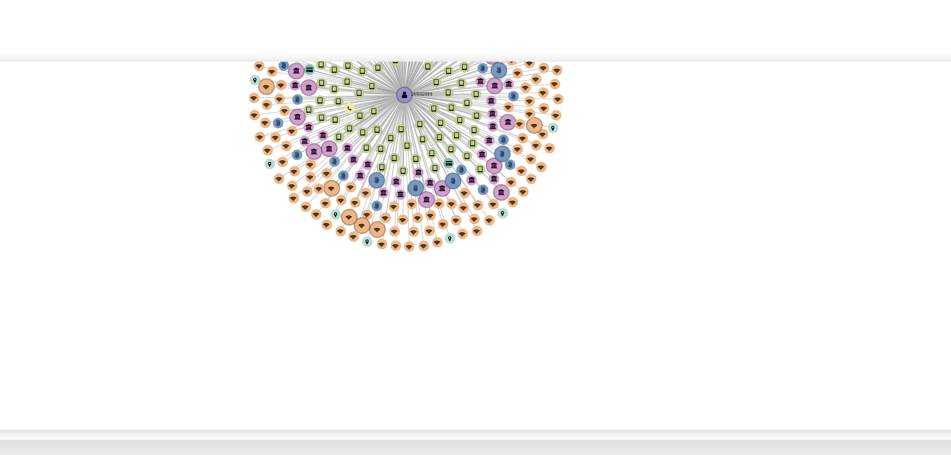
drag, startPoint x: 618, startPoint y: 278, endPoint x: 618, endPoint y: 233, distance: 45.5
click at [618, 226] on icon "user-261502999  261502999 phone-2b9bbf7917382392c41759a1a33c36ba  person-4aad…" at bounding box center [545, 257] width 796 height 116
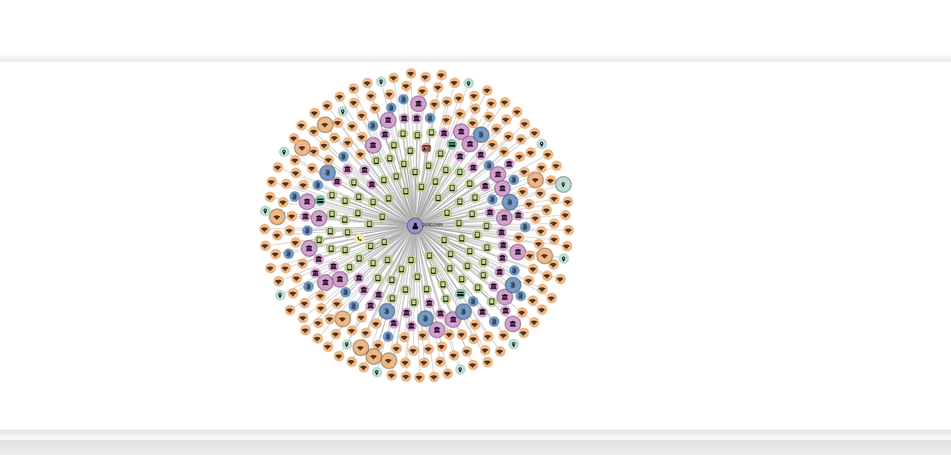
drag, startPoint x: 530, startPoint y: 254, endPoint x: 531, endPoint y: 273, distance: 19.2
click at [531, 272] on icon "user-261502999  261502999 phone-2b9bbf7917382392c41759a1a33c36ba  person-4aad…" at bounding box center [545, 257] width 796 height 116
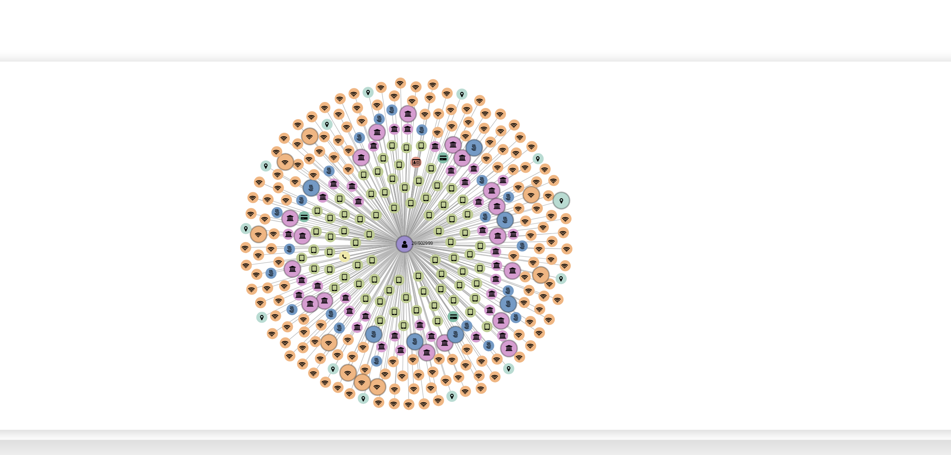
click at [529, 273] on icon "user-261502999  261502999 phone-2b9bbf7917382392c41759a1a33c36ba  person-4aad…" at bounding box center [545, 257] width 796 height 116
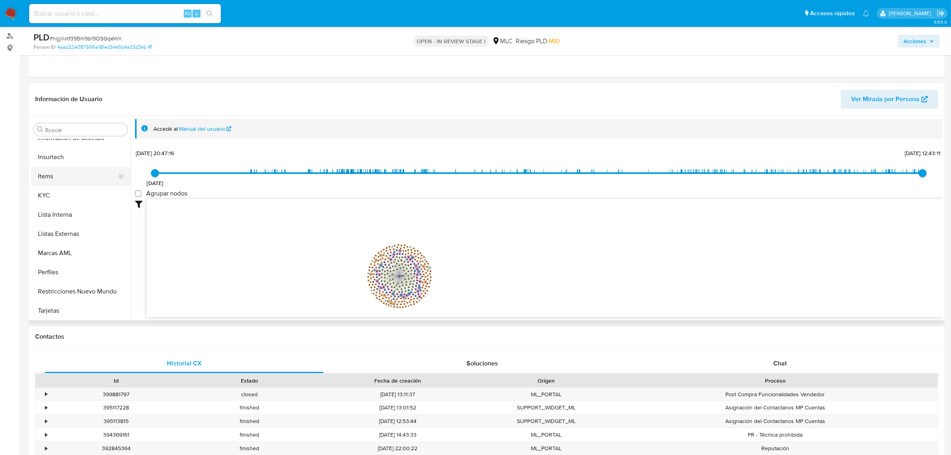
scroll to position [287, 0]
click at [69, 243] on button "KYC" at bounding box center [77, 245] width 93 height 19
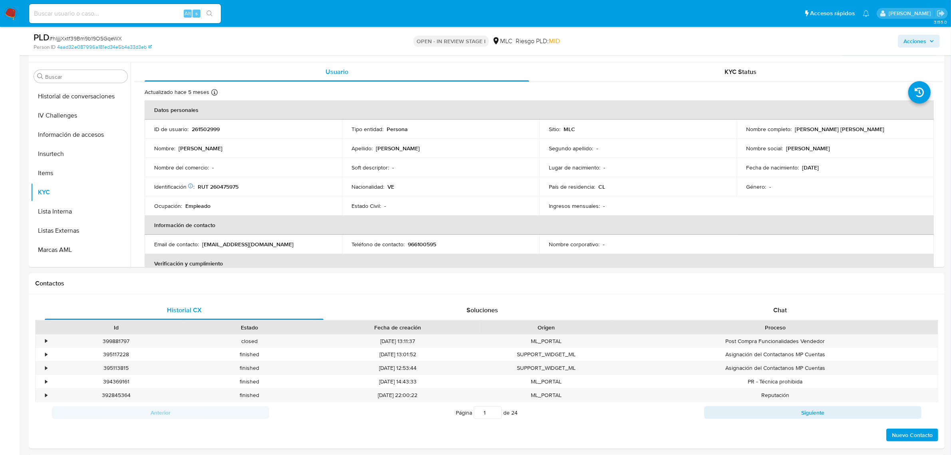
scroll to position [171, 0]
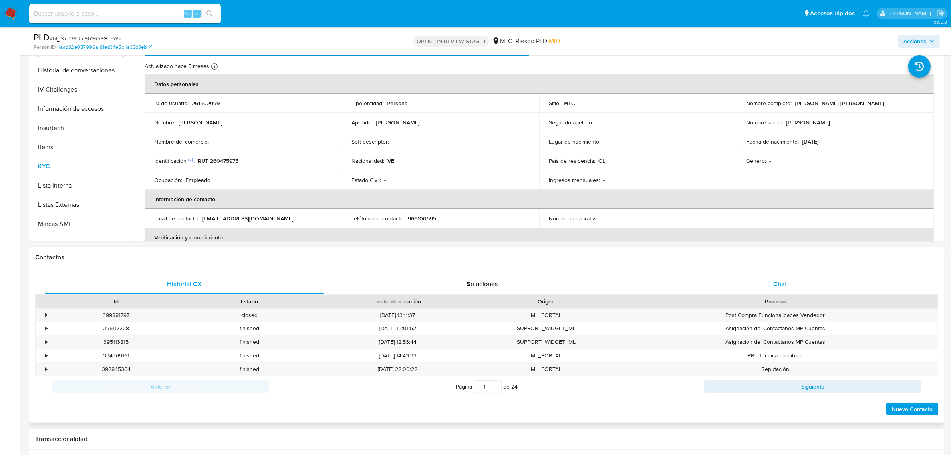
click at [784, 284] on span "Chat" at bounding box center [780, 283] width 14 height 9
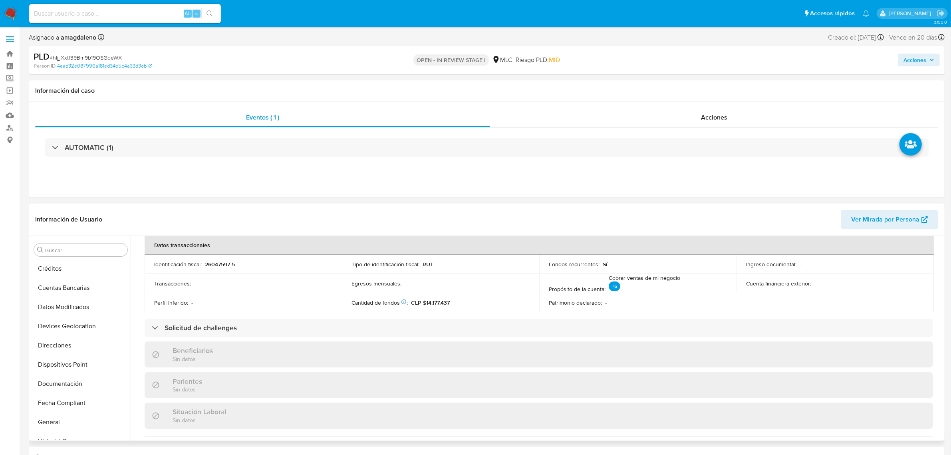
scroll to position [0, 0]
click at [81, 290] on button "Archivos adjuntos" at bounding box center [77, 287] width 93 height 19
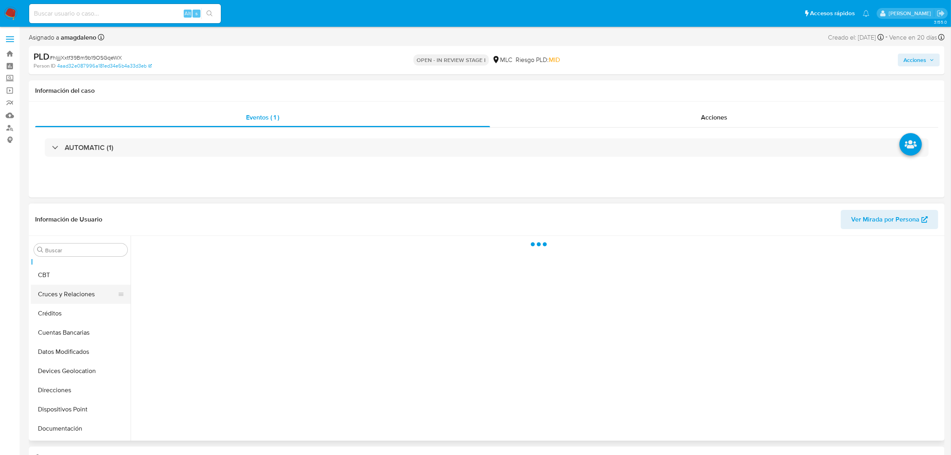
scroll to position [100, 0]
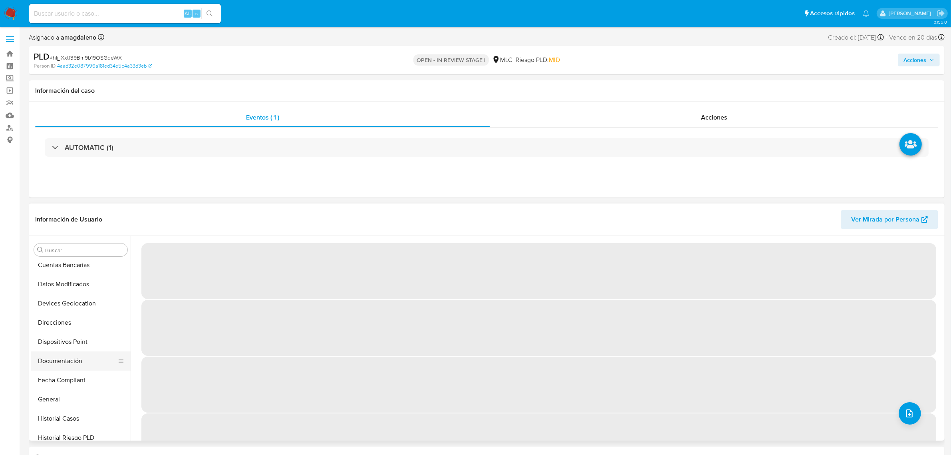
click at [78, 358] on button "Documentación" at bounding box center [77, 360] width 93 height 19
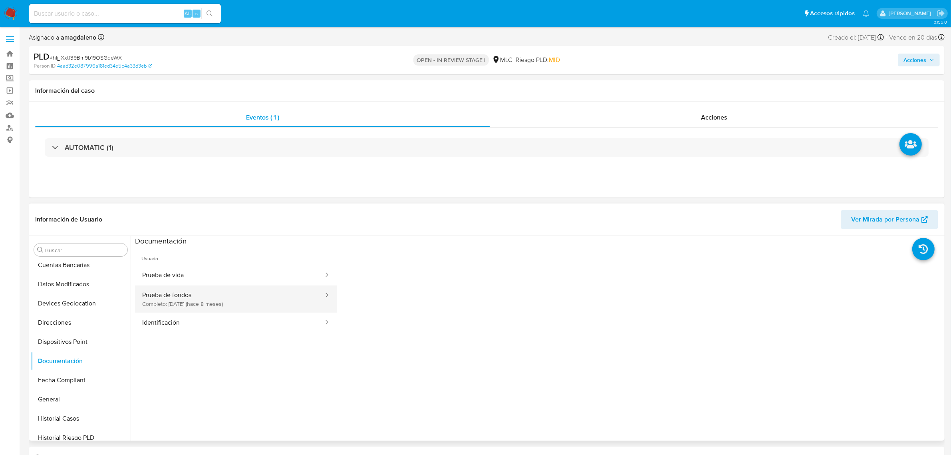
click at [199, 307] on button "Prueba de fondos Completo: 25/12/2024 (hace 8 meses)" at bounding box center [229, 298] width 189 height 27
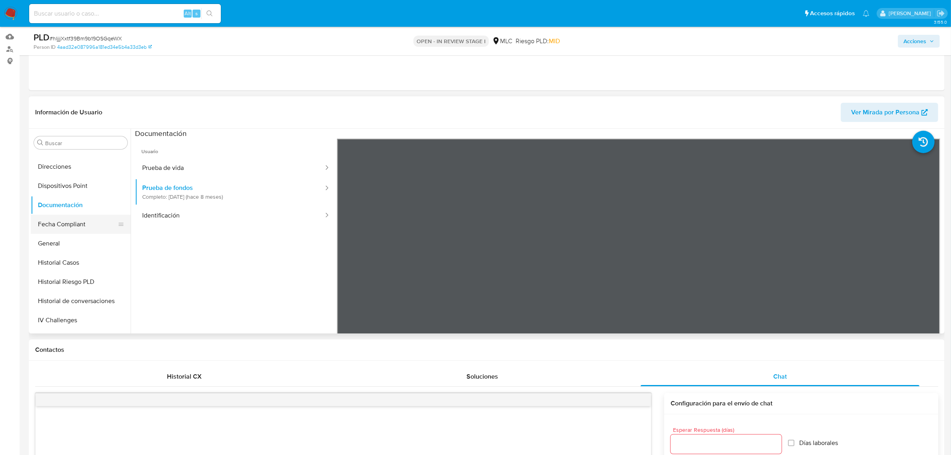
scroll to position [150, 0]
click at [68, 266] on button "Historial Casos" at bounding box center [77, 261] width 93 height 19
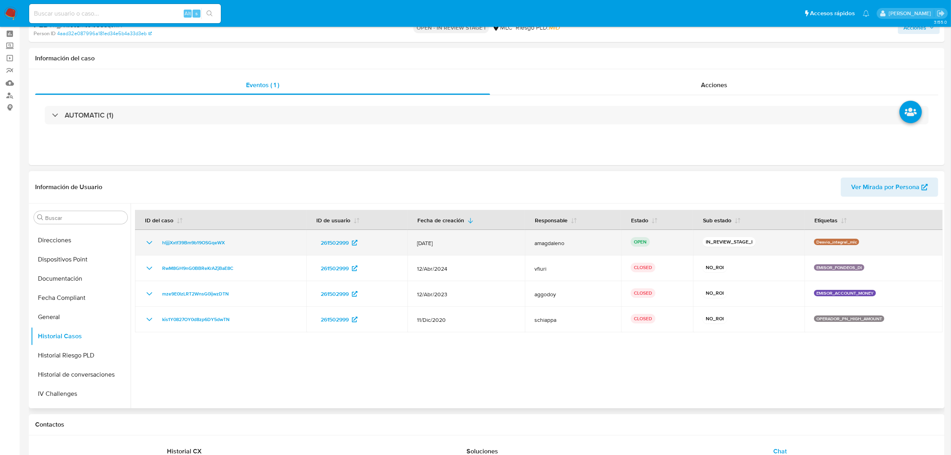
scroll to position [0, 0]
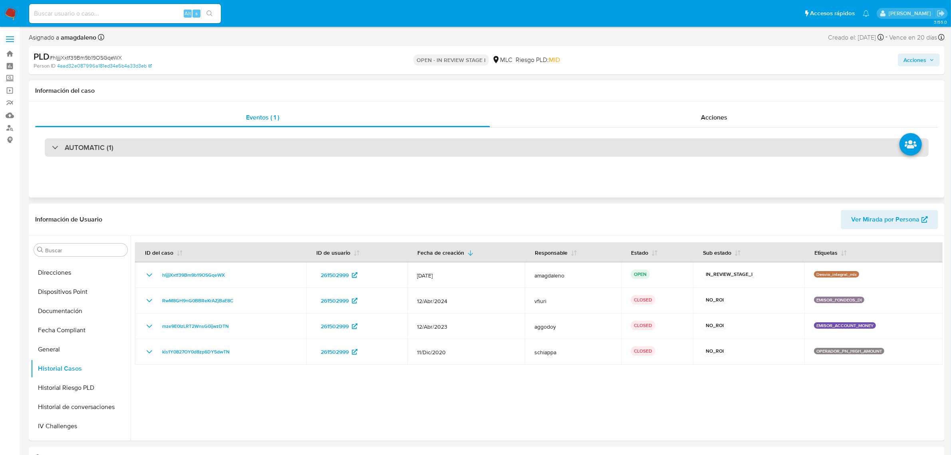
click at [362, 142] on div "AUTOMATIC (1)" at bounding box center [487, 147] width 884 height 18
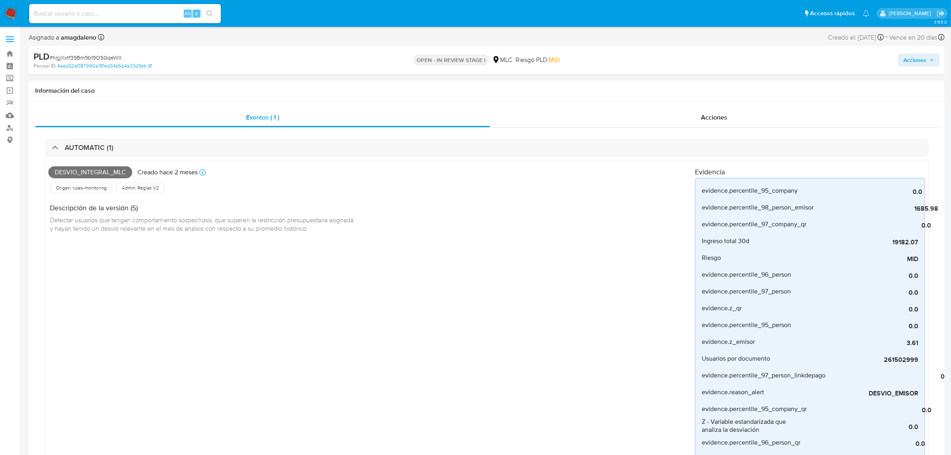
click at [88, 171] on span "Desvio_integral_mlc" at bounding box center [90, 172] width 84 height 12
copy span "Desvio_integral_mlc"
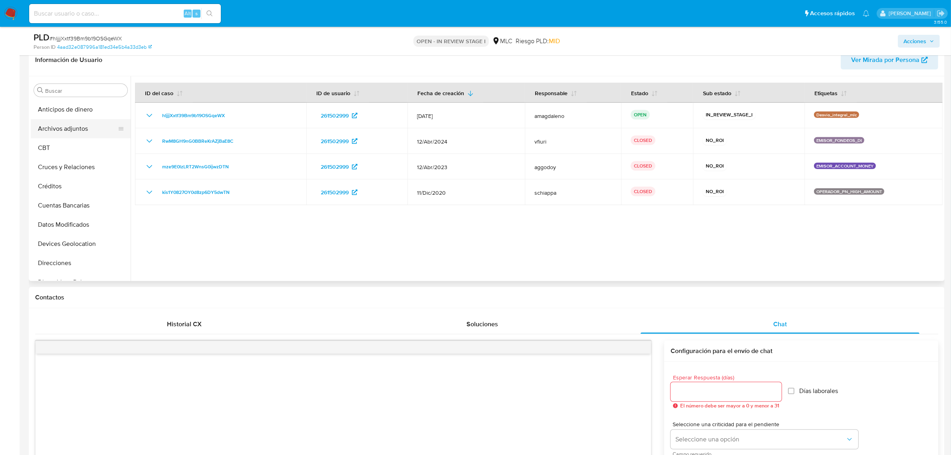
drag, startPoint x: 77, startPoint y: 129, endPoint x: 89, endPoint y: 129, distance: 12.0
click at [77, 129] on button "Archivos adjuntos" at bounding box center [77, 128] width 93 height 19
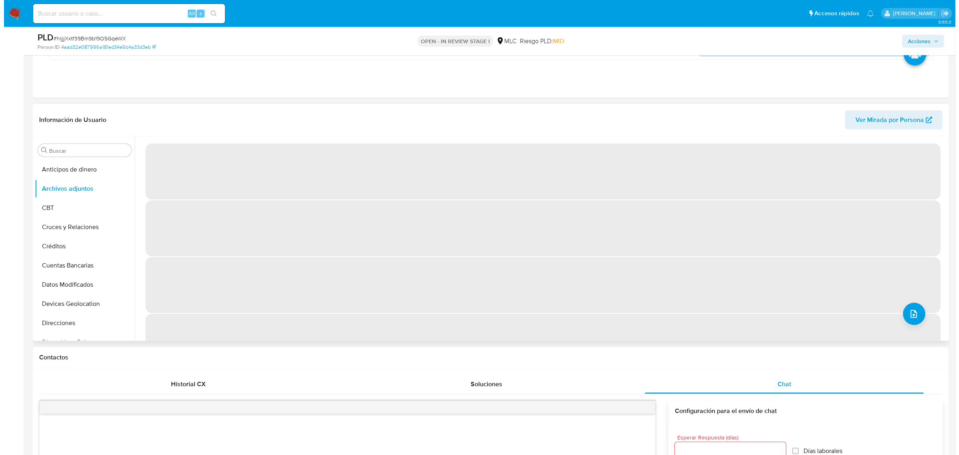
scroll to position [699, 0]
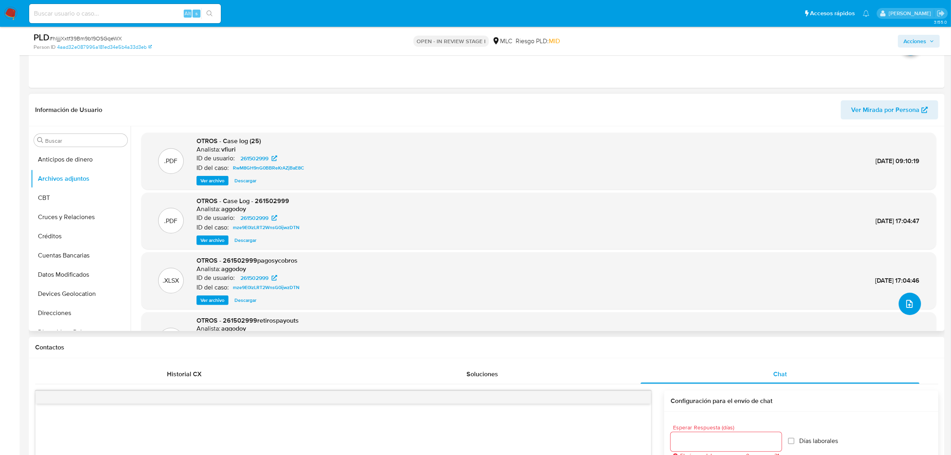
click at [914, 301] on button "upload-file" at bounding box center [910, 303] width 22 height 22
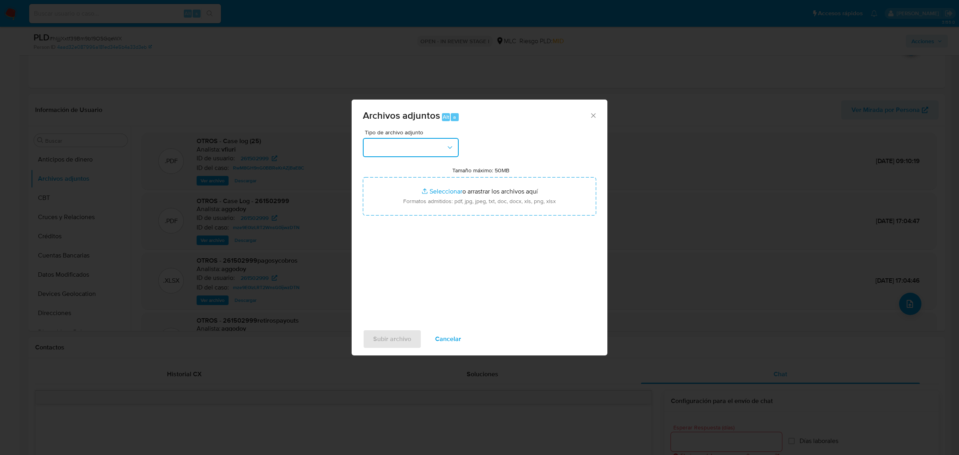
click at [420, 141] on button "button" at bounding box center [411, 147] width 96 height 19
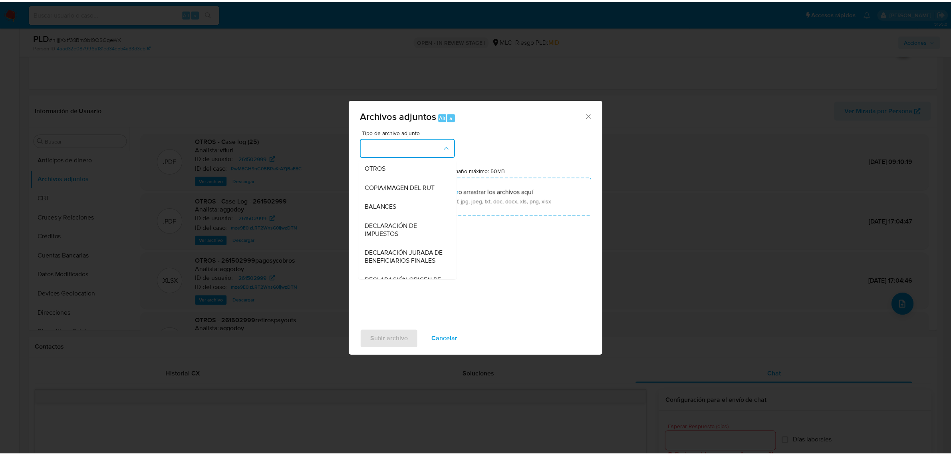
scroll to position [132, 0]
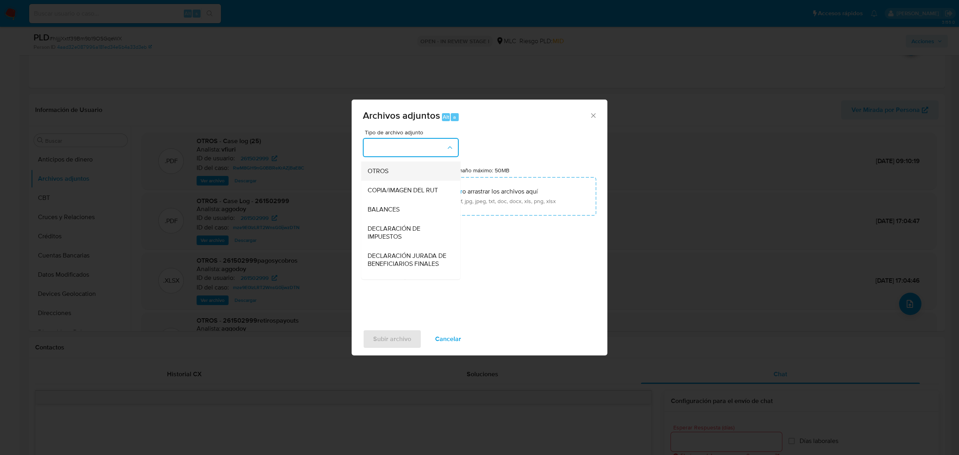
click at [394, 180] on div "OTROS" at bounding box center [409, 170] width 82 height 19
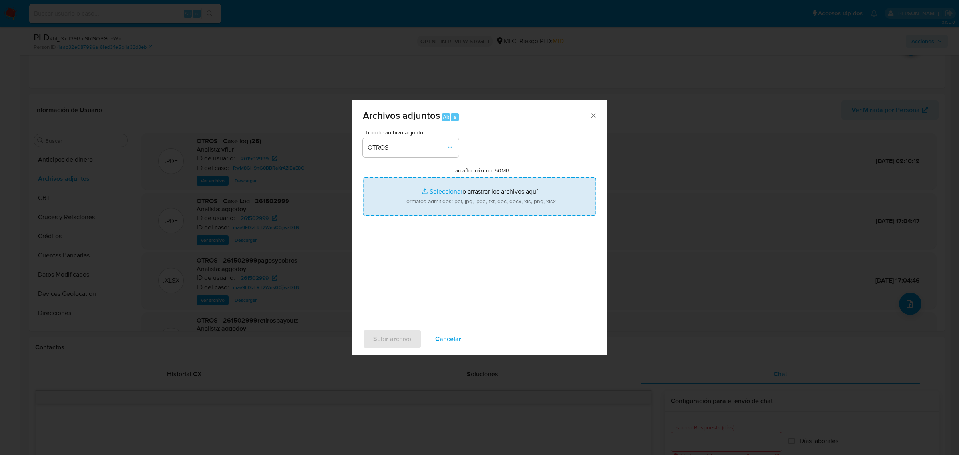
click at [441, 192] on input "Tamaño máximo: 50MB Seleccionar archivos" at bounding box center [479, 196] width 233 height 38
click at [441, 188] on input "Tamaño máximo: 50MB Seleccionar archivos" at bounding box center [479, 196] width 233 height 38
click at [439, 192] on input "Tamaño máximo: 50MB Seleccionar archivos" at bounding box center [479, 196] width 233 height 38
click at [442, 193] on input "Tamaño máximo: 50MB Seleccionar archivos" at bounding box center [479, 196] width 233 height 38
type input "C:\fakepath\261502999 - 21_08_2025.xlsx"
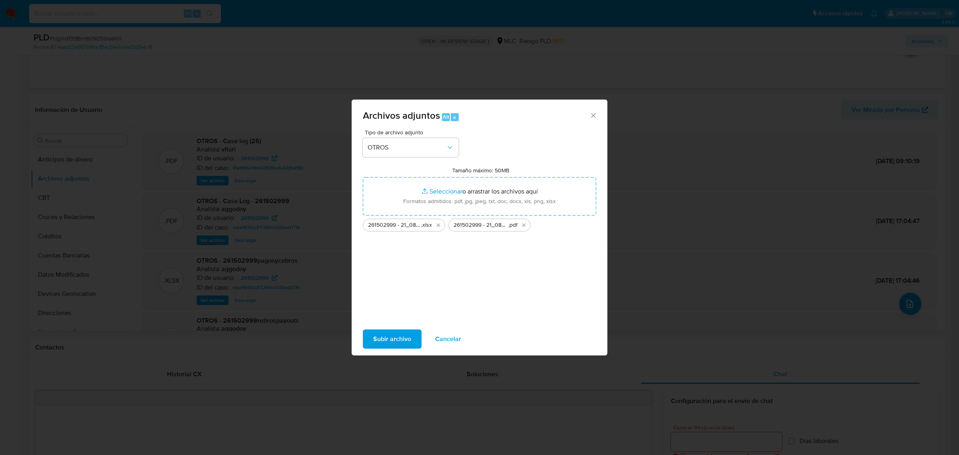
click at [396, 335] on span "Subir archivo" at bounding box center [392, 339] width 38 height 18
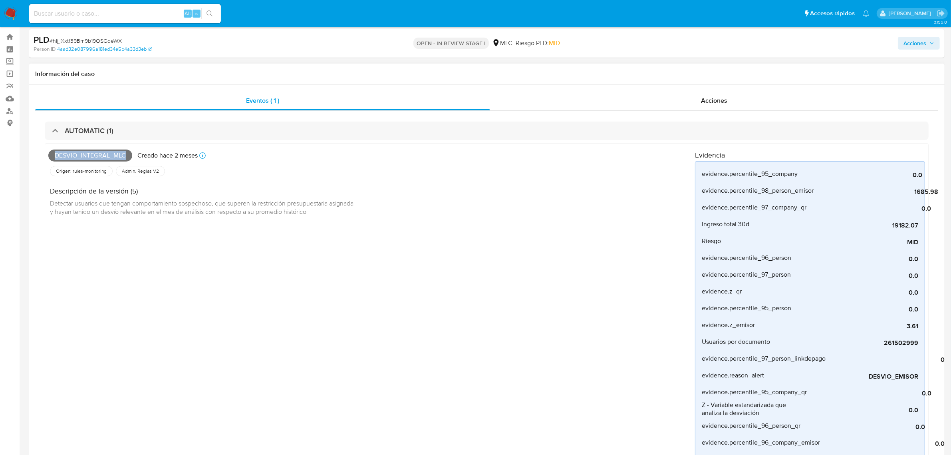
scroll to position [0, 0]
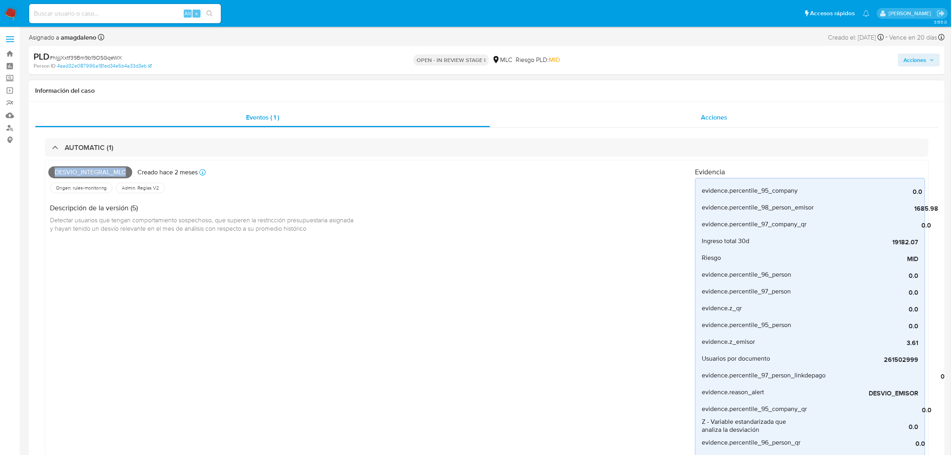
click at [549, 113] on div "Acciones" at bounding box center [714, 117] width 448 height 19
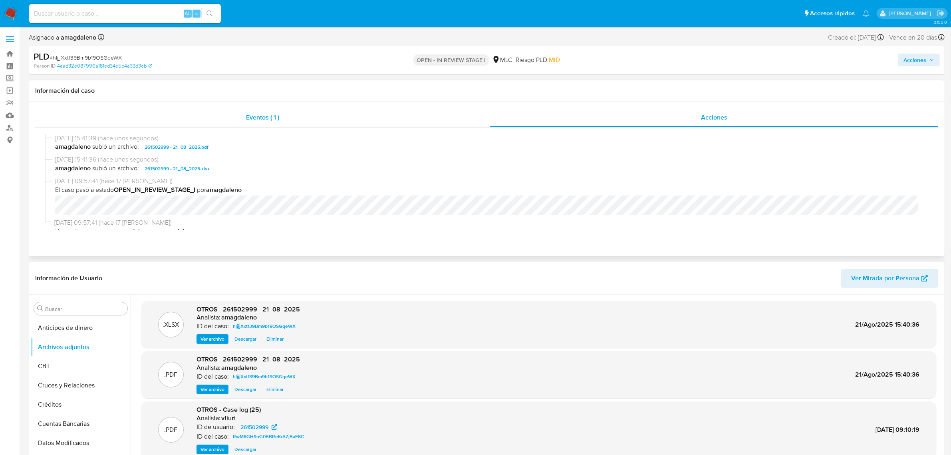
click at [356, 121] on div "Eventos ( 1 )" at bounding box center [262, 117] width 455 height 19
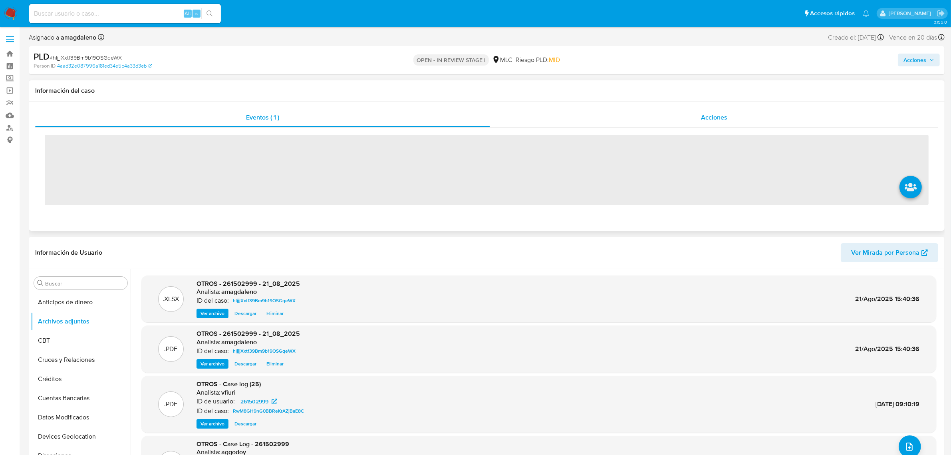
click at [620, 120] on div "Acciones" at bounding box center [714, 117] width 448 height 19
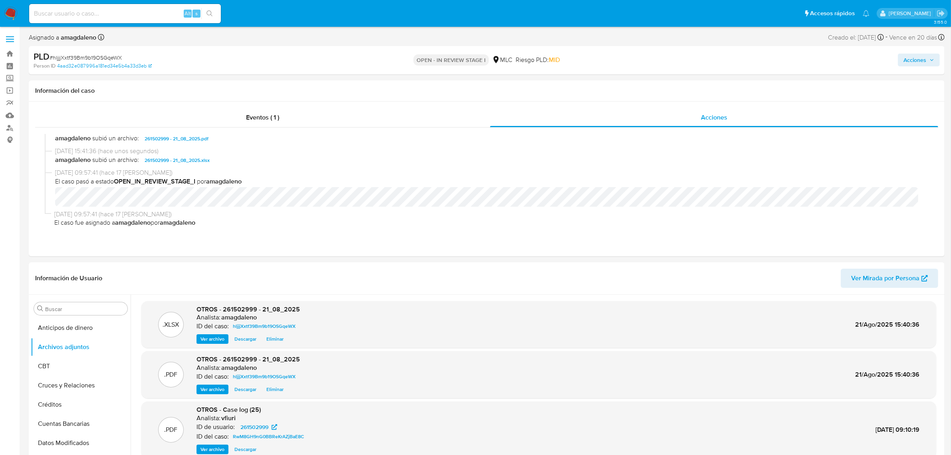
click at [909, 61] on span "Acciones" at bounding box center [915, 60] width 23 height 13
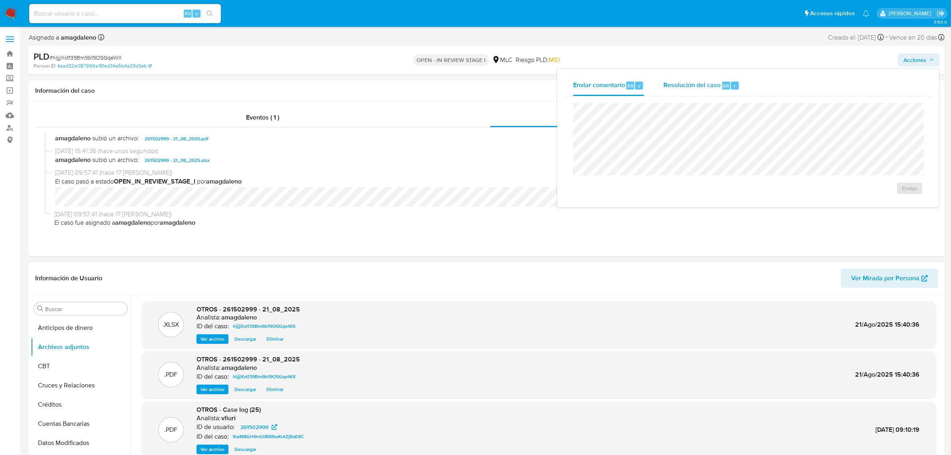
click at [704, 84] on span "Resolución del caso" at bounding box center [692, 85] width 57 height 9
click at [799, 194] on button "No ROI" at bounding box center [820, 196] width 60 height 19
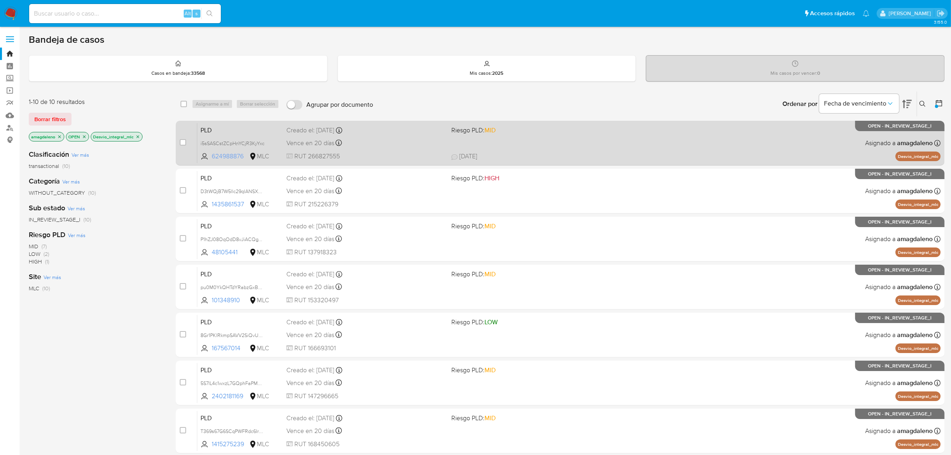
click at [234, 153] on span "624988876" at bounding box center [230, 156] width 36 height 9
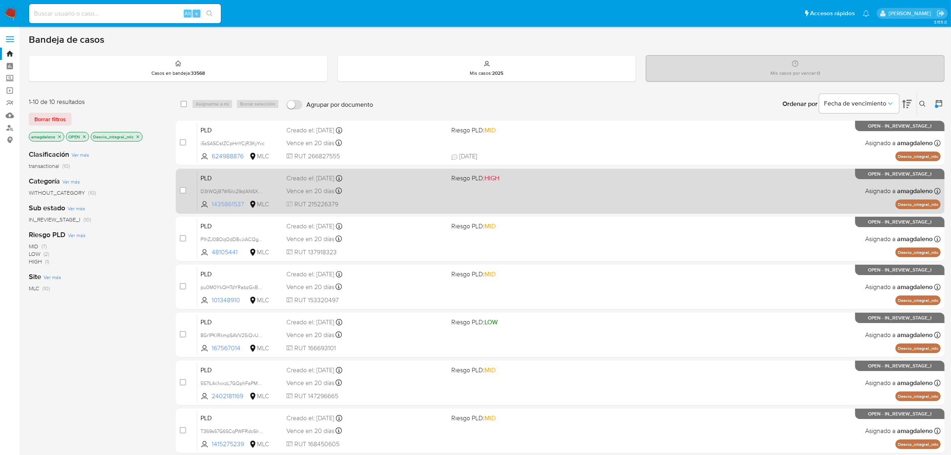
click at [223, 202] on span "1435861537" at bounding box center [230, 204] width 36 height 9
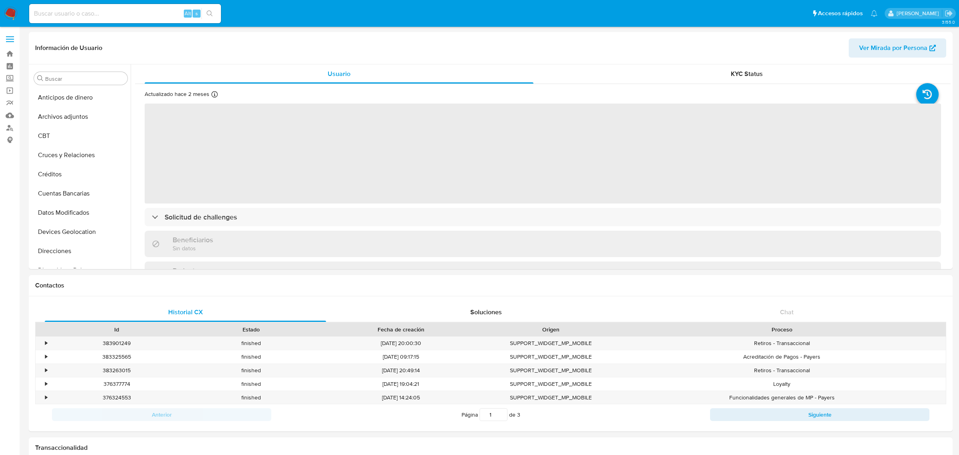
select select "10"
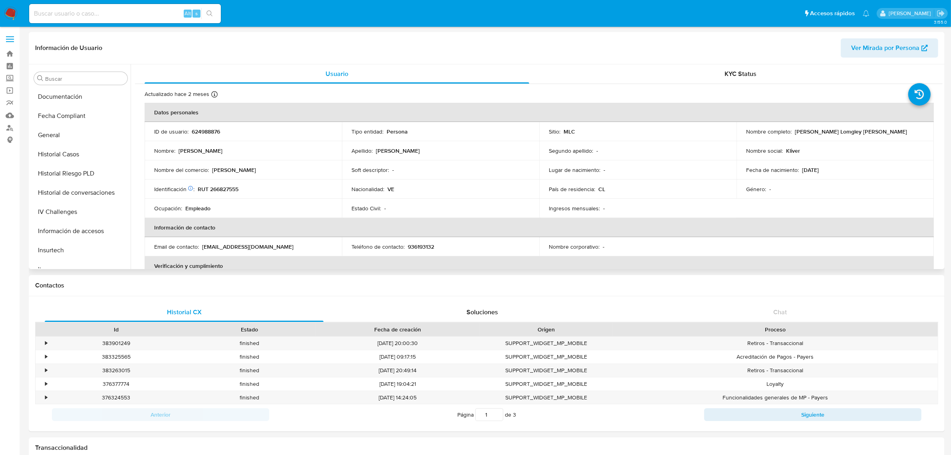
scroll to position [187, 0]
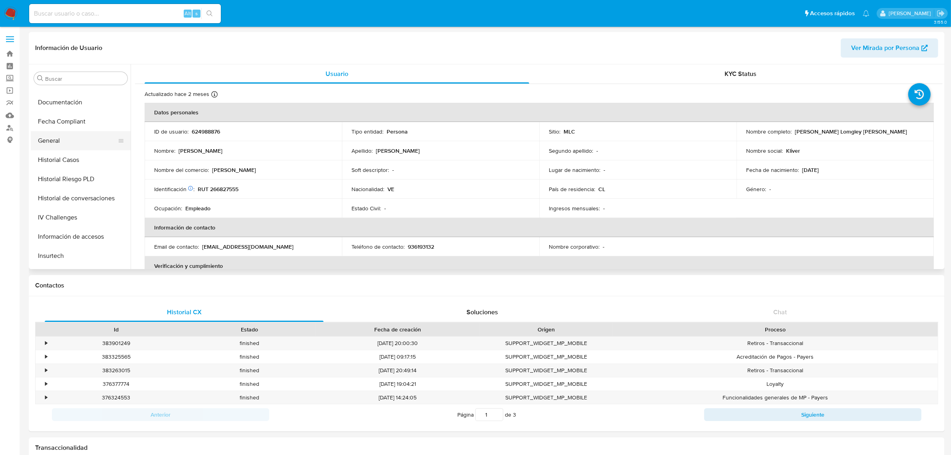
click at [70, 148] on button "General" at bounding box center [77, 140] width 93 height 19
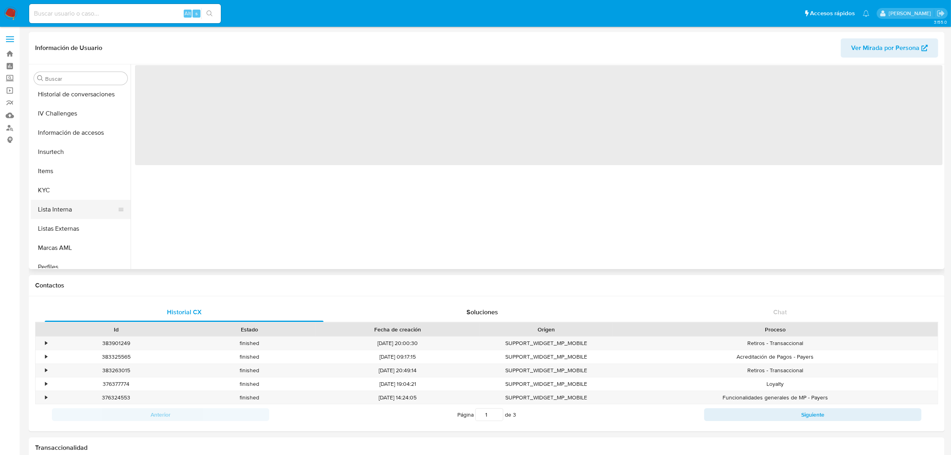
scroll to position [237, 0]
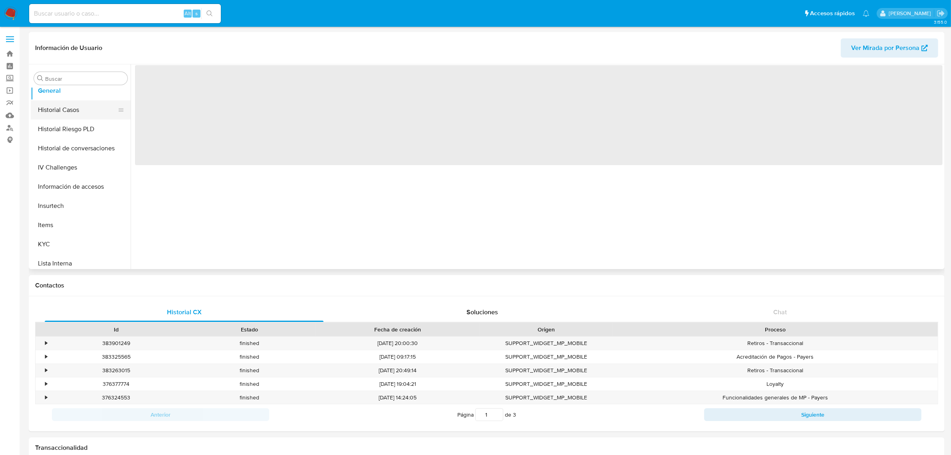
click at [72, 111] on button "Historial Casos" at bounding box center [77, 109] width 93 height 19
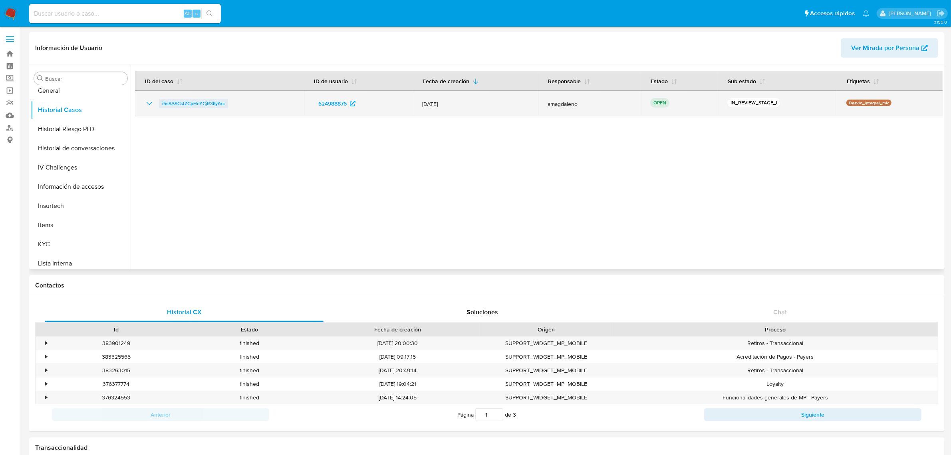
click at [189, 104] on span "i5sSASCstZCpHnYCjR3KyYxc" at bounding box center [193, 104] width 63 height 10
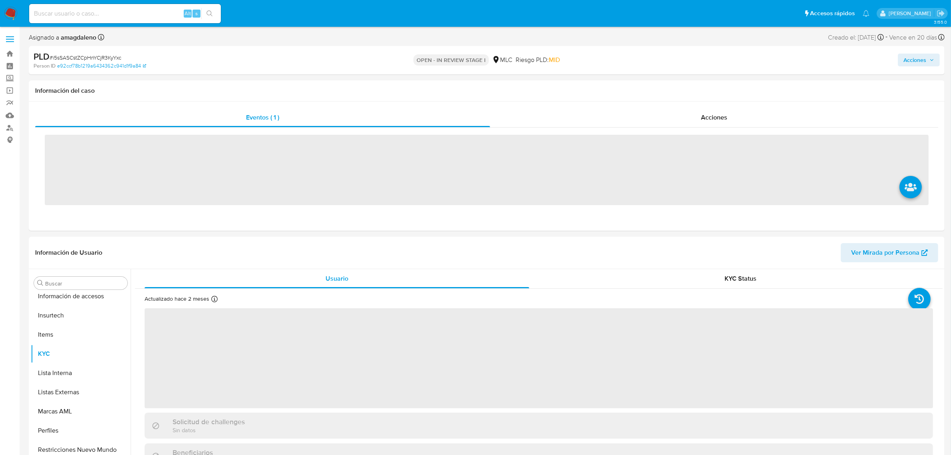
scroll to position [337, 0]
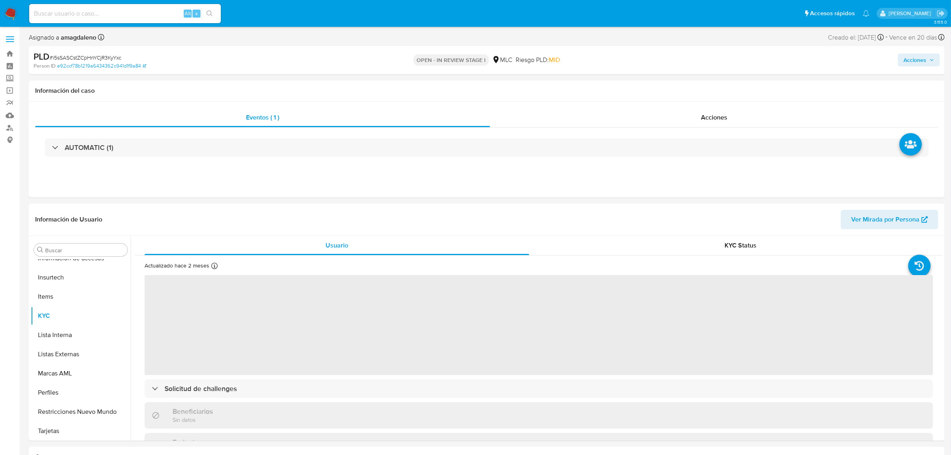
select select "10"
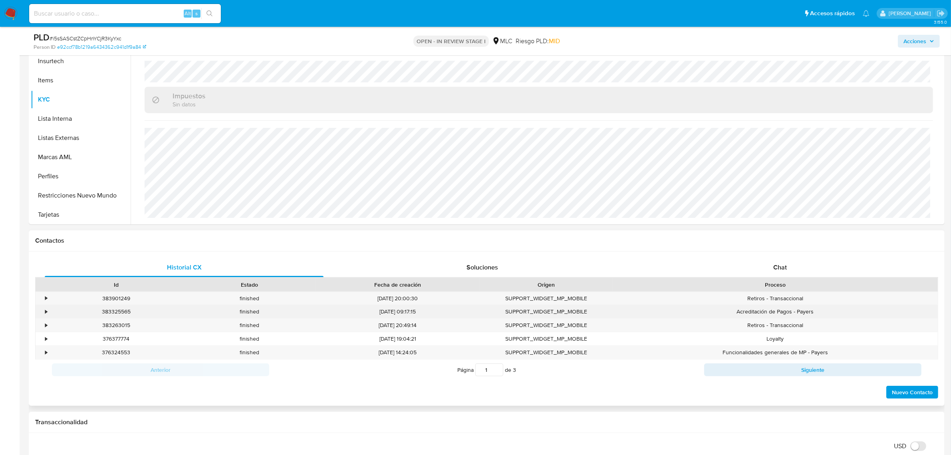
scroll to position [200, 0]
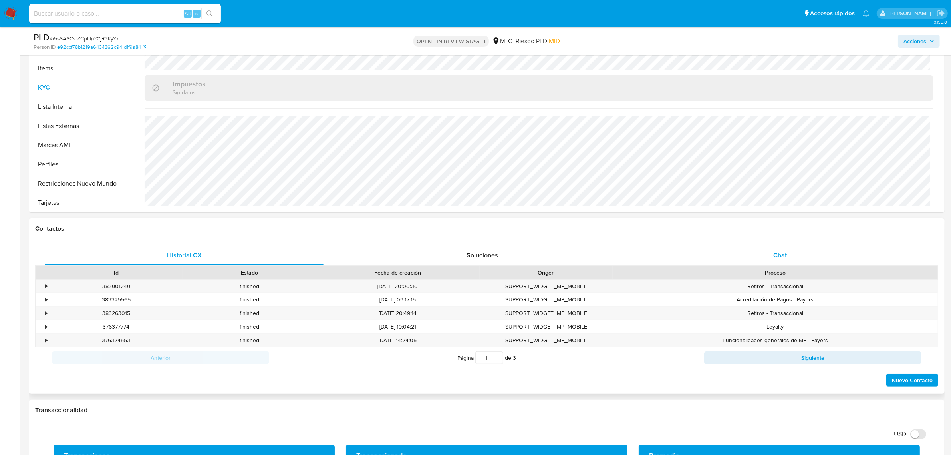
click at [804, 258] on div "Chat" at bounding box center [780, 255] width 279 height 19
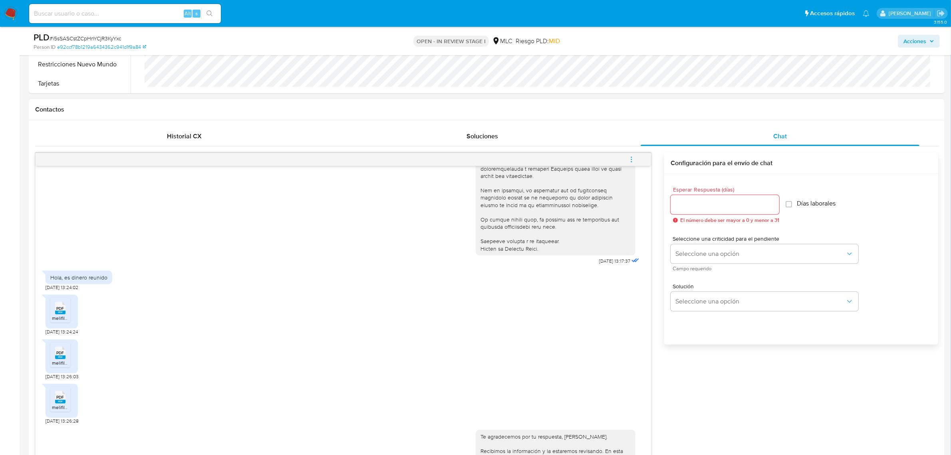
scroll to position [245, 0]
click at [59, 313] on rect at bounding box center [60, 314] width 10 height 4
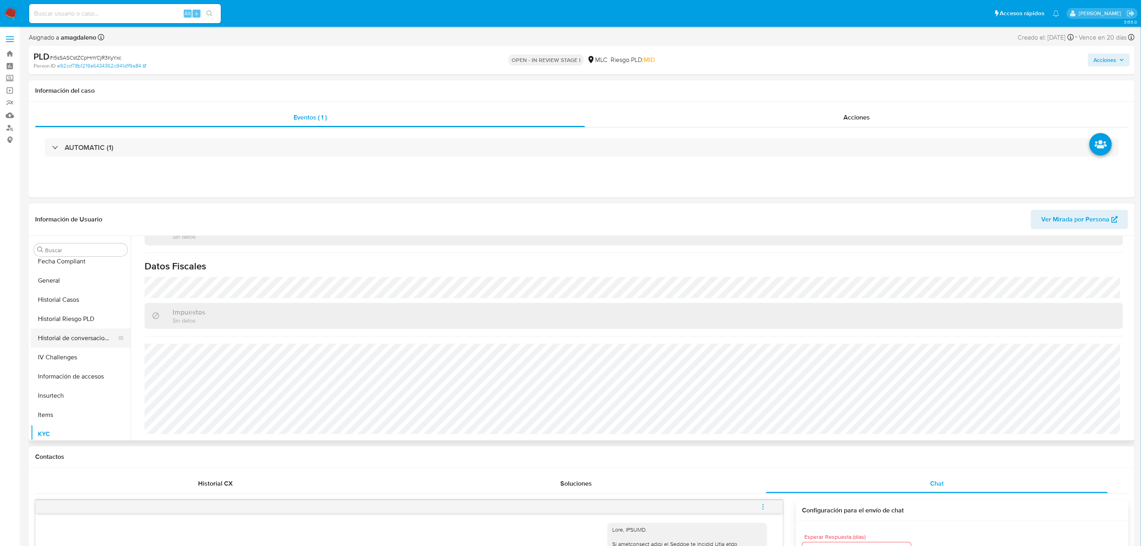
scroll to position [217, 0]
click at [35, 296] on button "Historial Casos" at bounding box center [77, 300] width 93 height 19
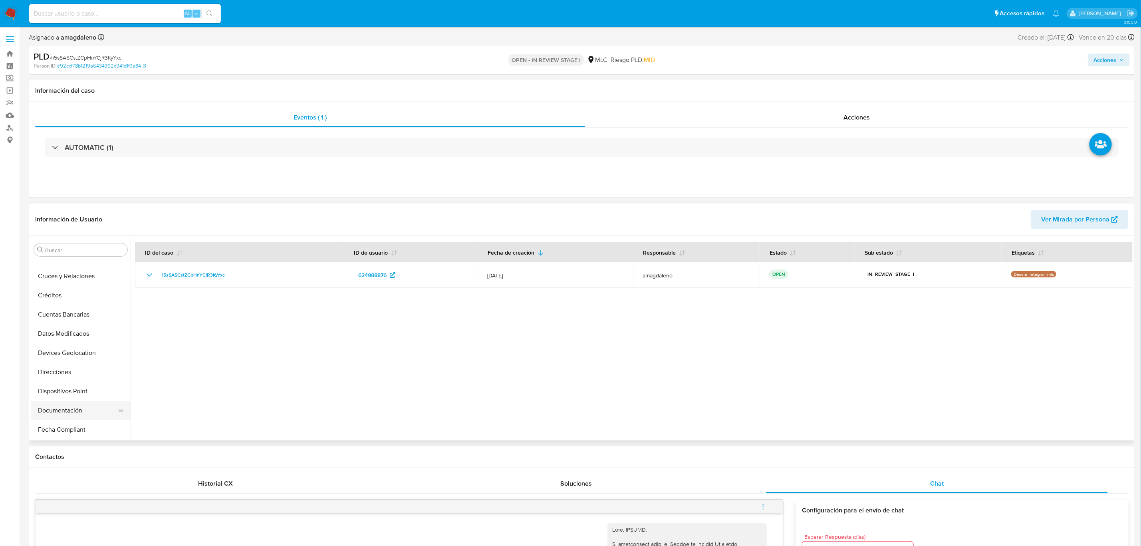
scroll to position [0, 0]
click at [86, 290] on button "Archivos adjuntos" at bounding box center [77, 287] width 93 height 19
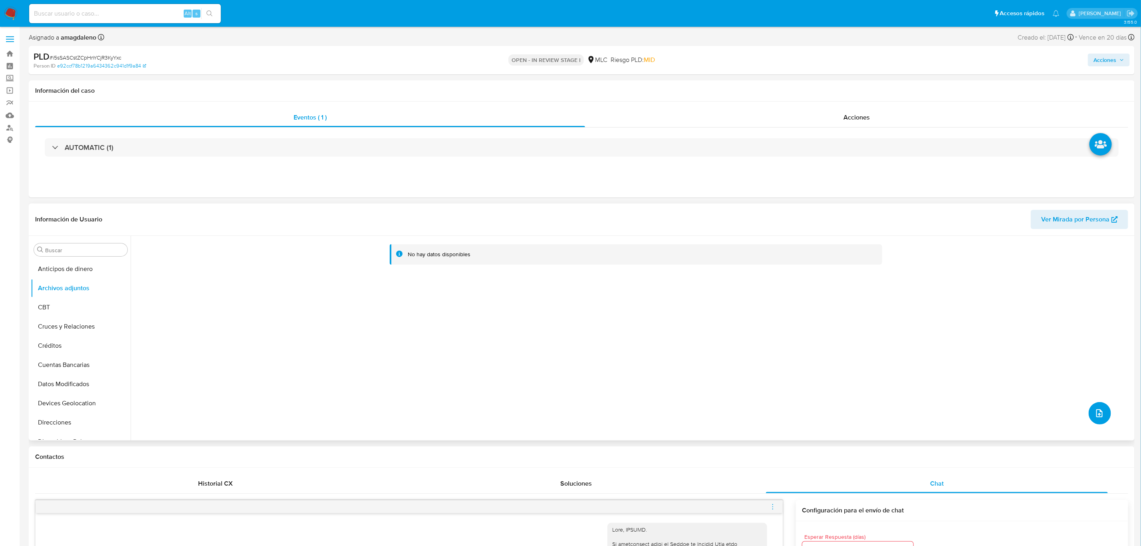
click at [958, 419] on button "upload-file" at bounding box center [1100, 413] width 22 height 22
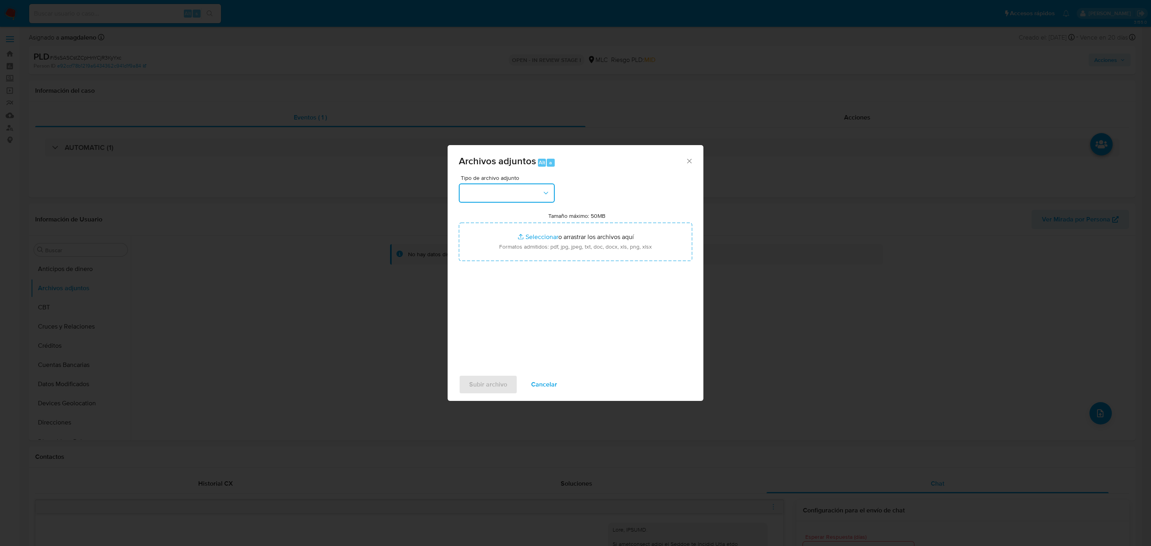
click at [515, 193] on button "button" at bounding box center [507, 192] width 96 height 19
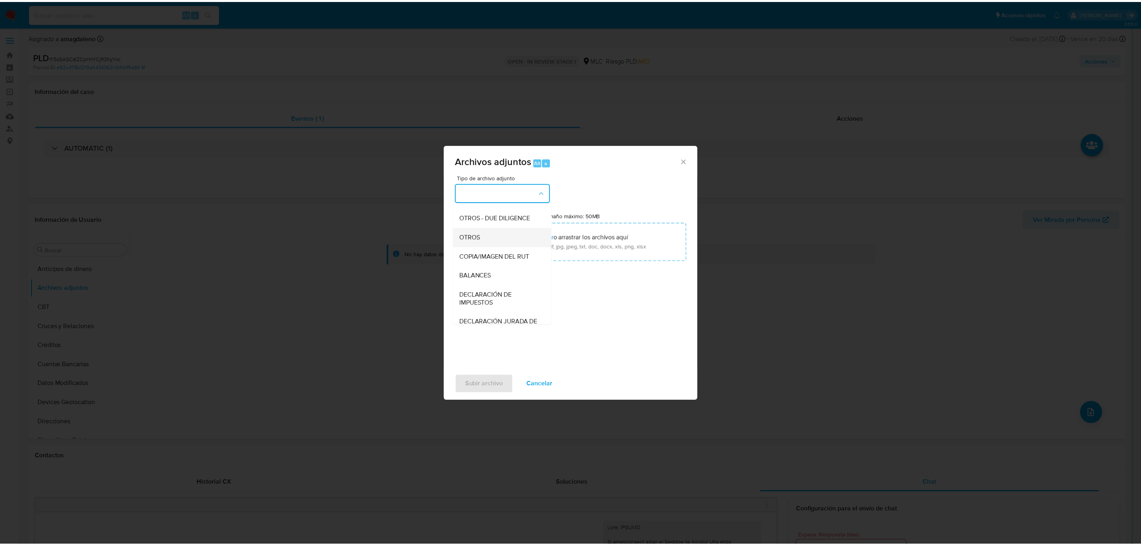
scroll to position [92, 0]
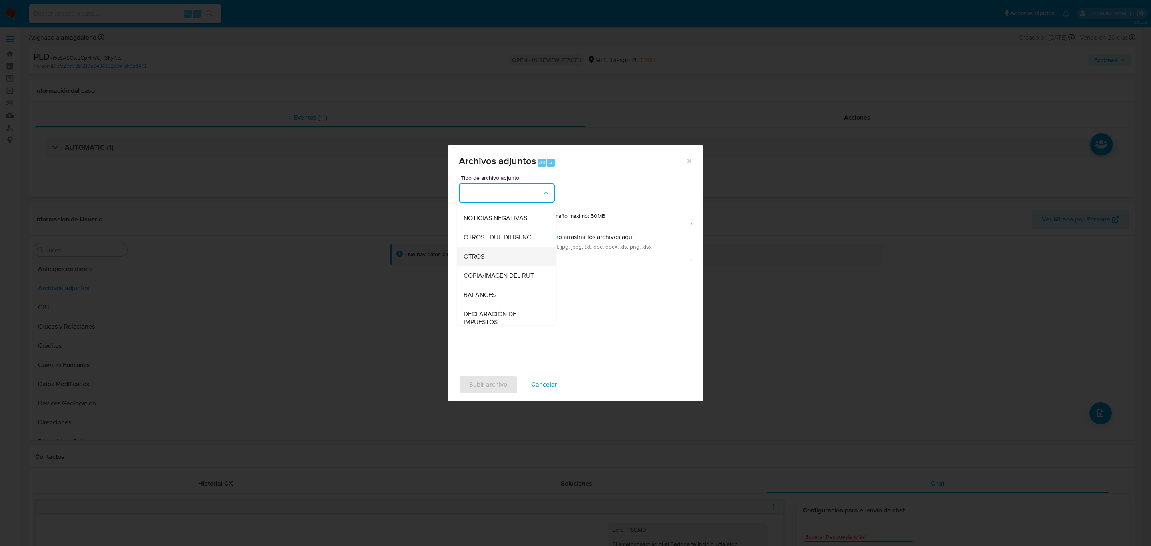
click at [473, 259] on span "OTROS" at bounding box center [473, 256] width 21 height 8
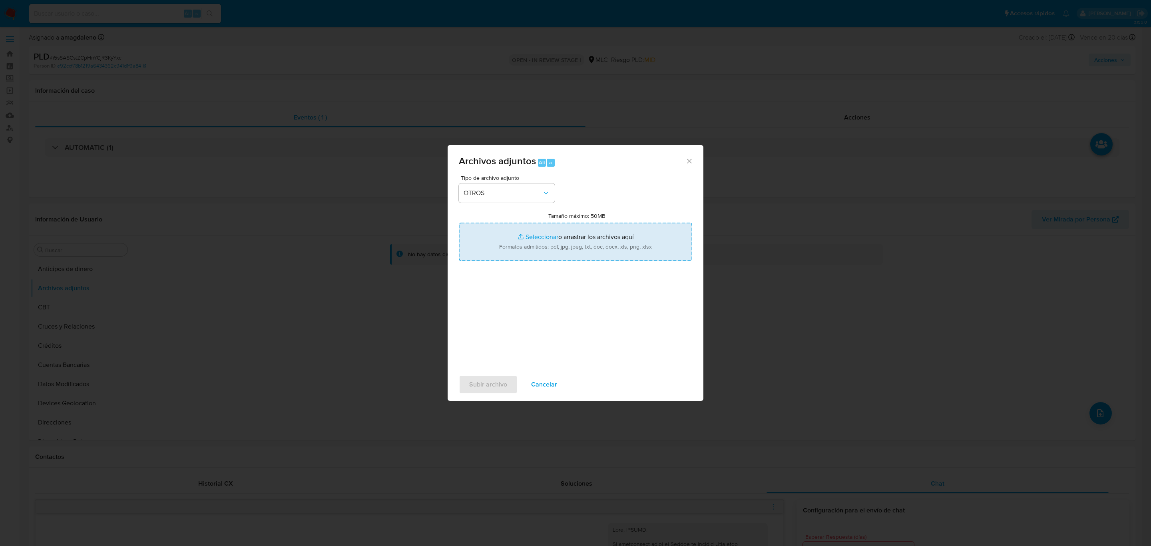
click at [540, 236] on input "Tamaño máximo: 50MB Seleccionar archivos" at bounding box center [575, 242] width 233 height 38
click at [535, 239] on input "Tamaño máximo: 50MB Seleccionar archivos" at bounding box center [575, 242] width 233 height 38
type input "C:\fakepath\624988876 - 05_08_2025.xlsx"
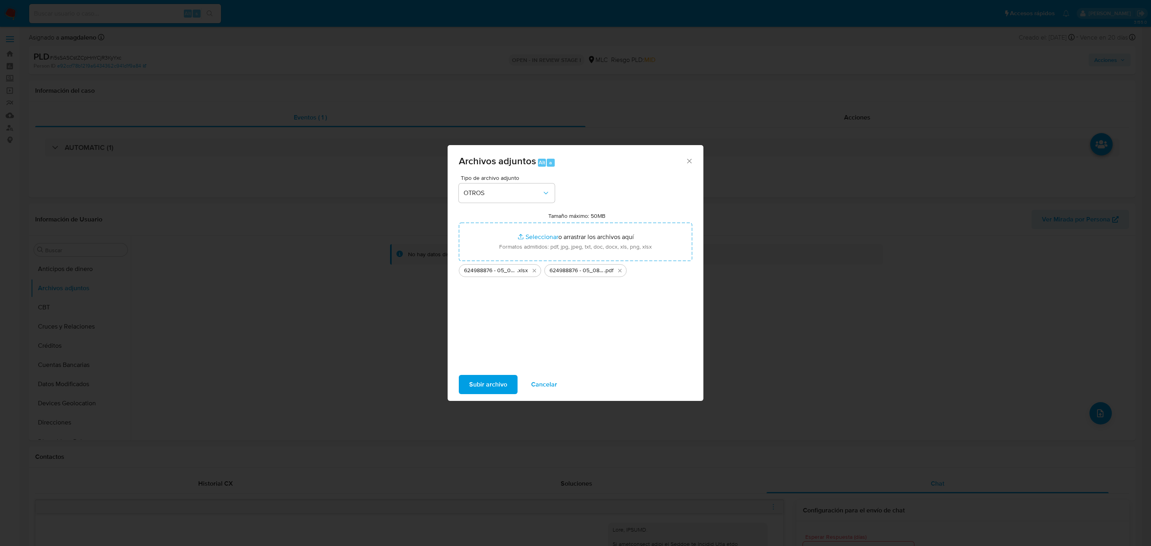
click at [479, 382] on span "Subir archivo" at bounding box center [488, 385] width 38 height 18
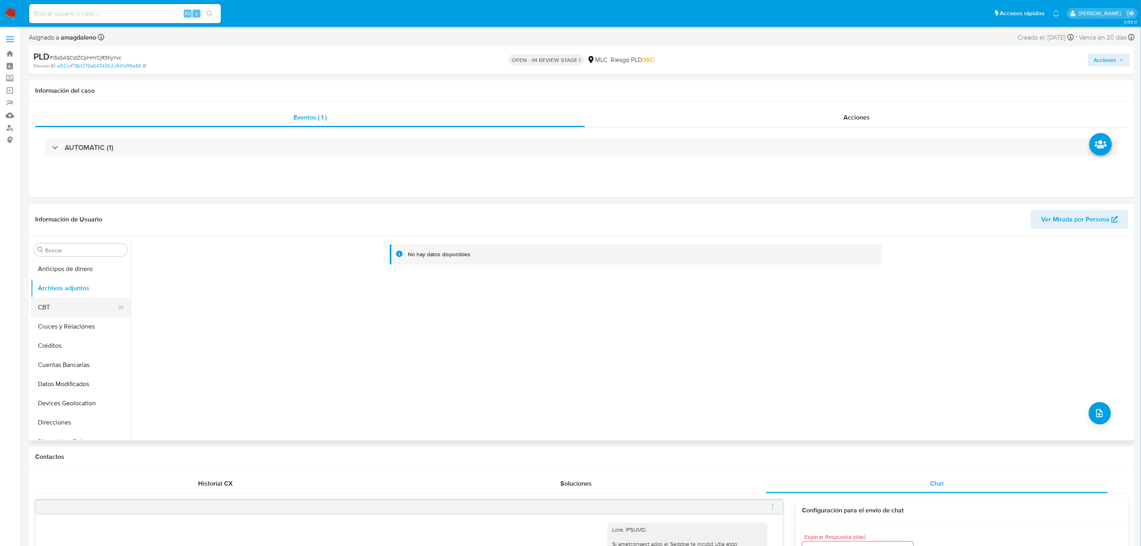
click at [68, 310] on button "CBT" at bounding box center [77, 307] width 93 height 19
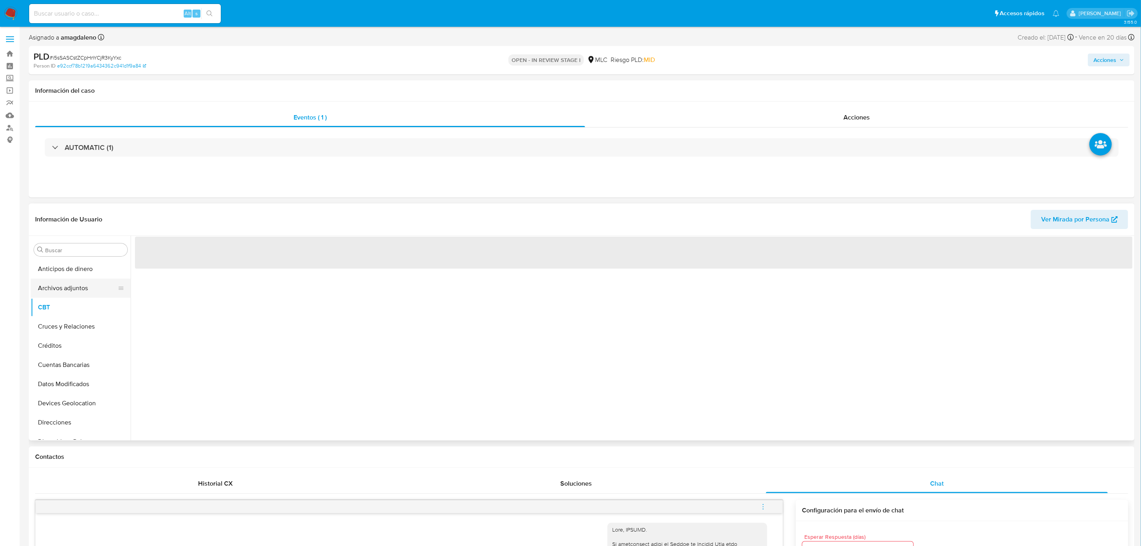
click at [71, 290] on button "Archivos adjuntos" at bounding box center [77, 287] width 93 height 19
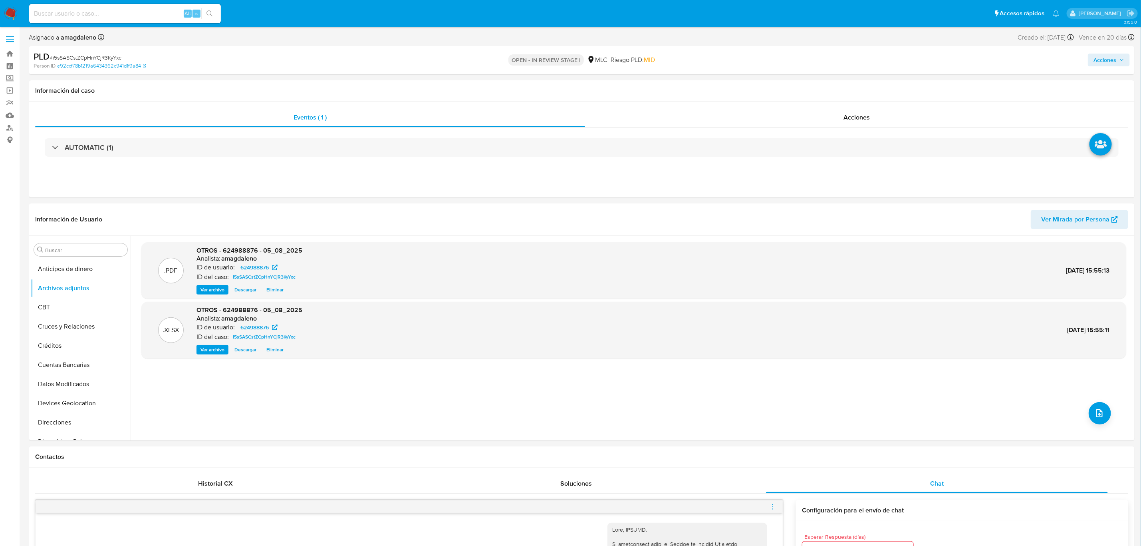
click at [958, 64] on span "Acciones" at bounding box center [1105, 60] width 23 height 13
click at [874, 84] on span "Resolución del caso" at bounding box center [882, 85] width 57 height 9
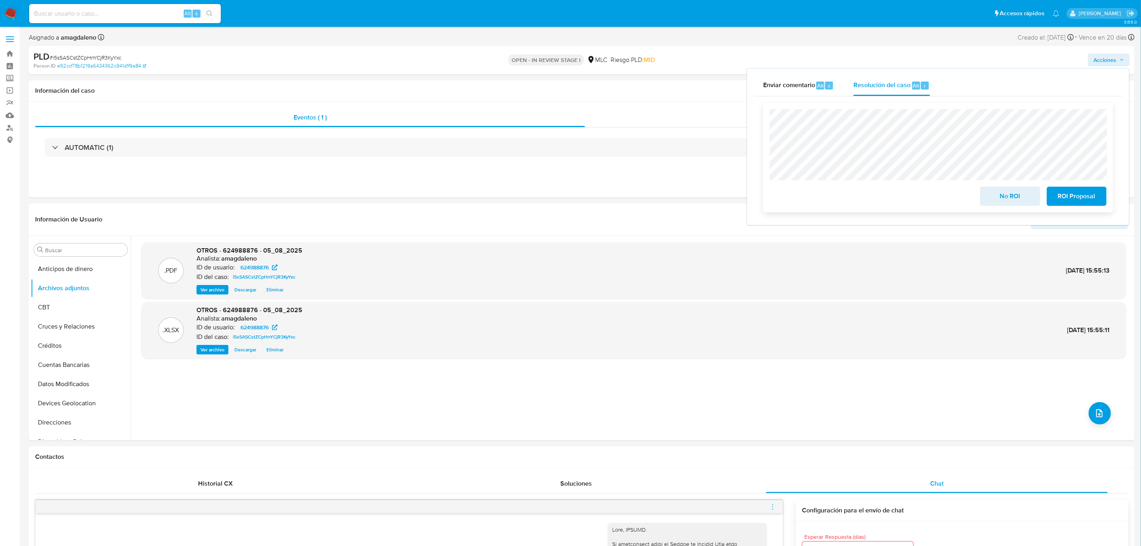
click at [958, 201] on span "No ROI" at bounding box center [1010, 196] width 39 height 18
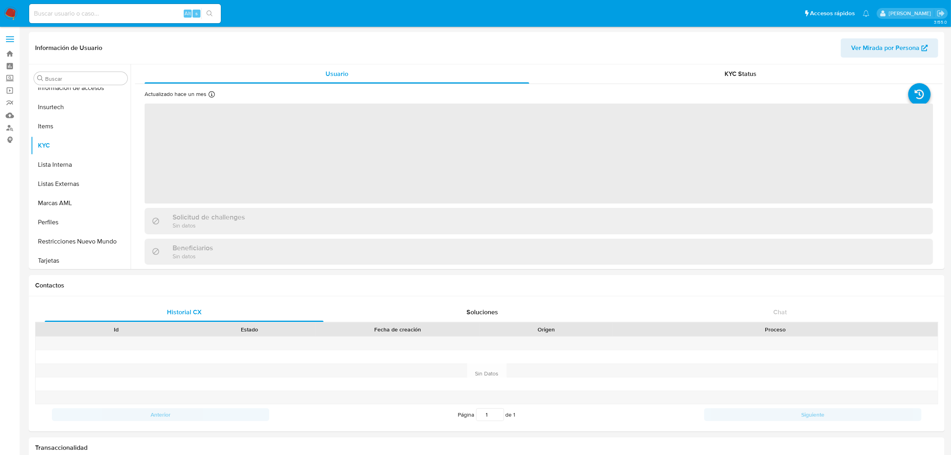
scroll to position [337, 0]
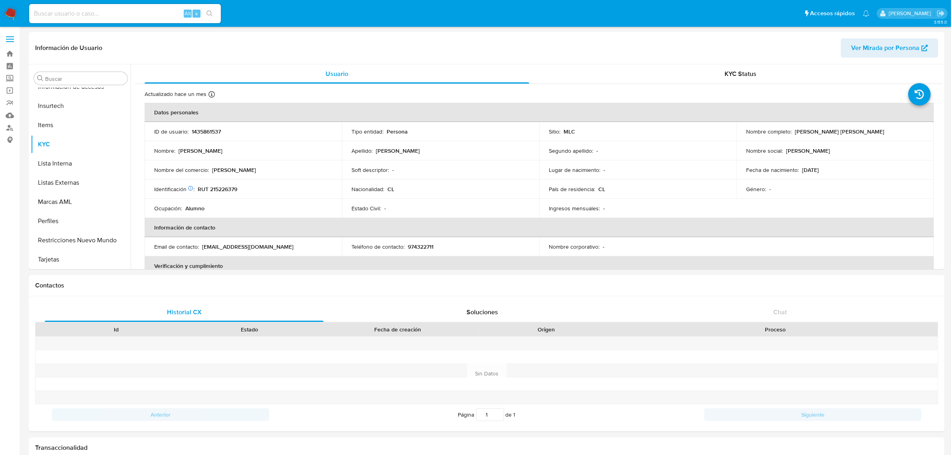
select select "10"
click at [499, 302] on div "Soluciones" at bounding box center [482, 311] width 279 height 19
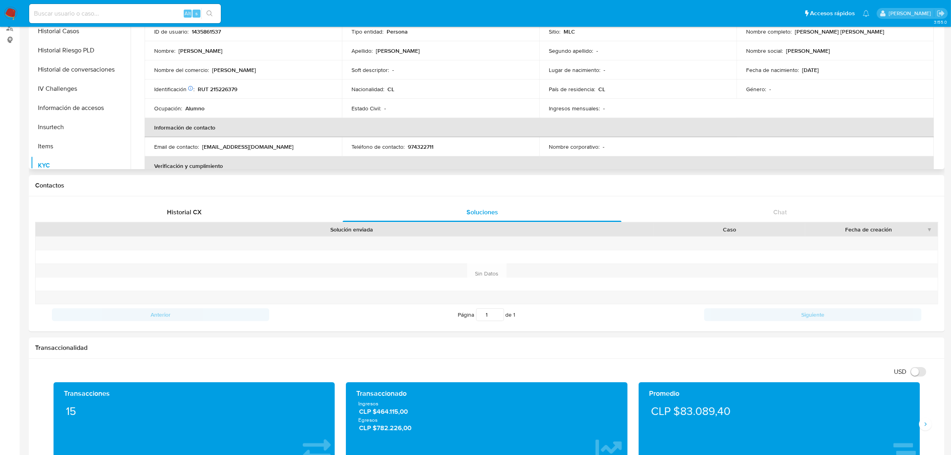
scroll to position [187, 0]
click at [78, 93] on button "Historial de conversaciones" at bounding box center [77, 98] width 93 height 19
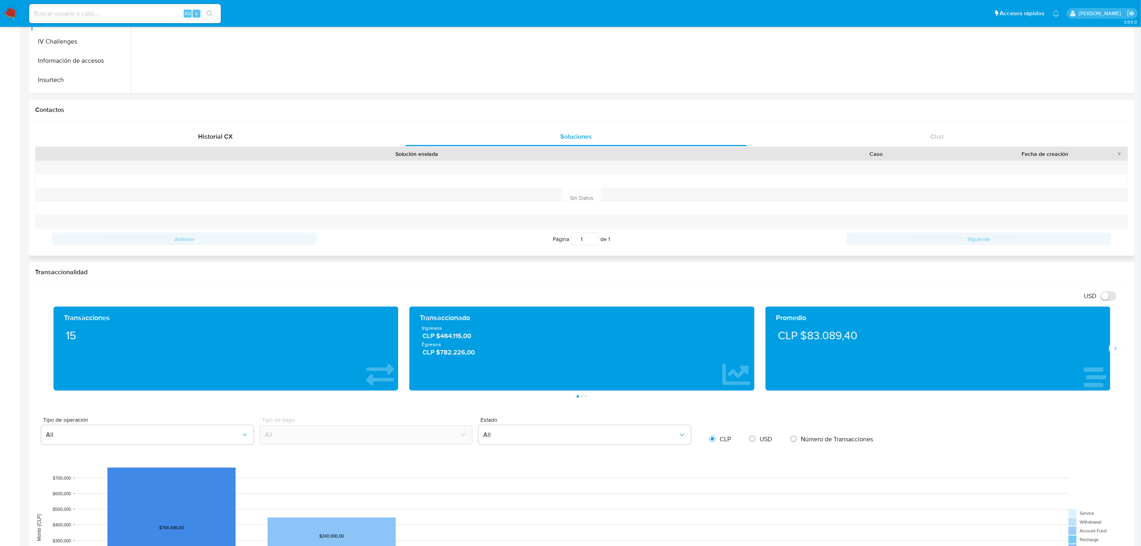
scroll to position [0, 0]
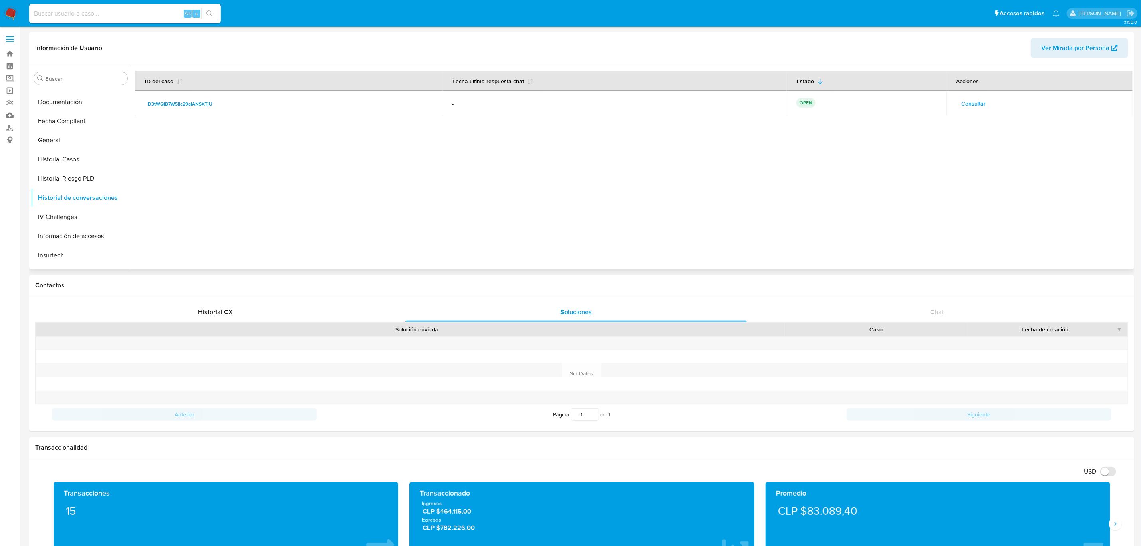
click at [958, 99] on span "Consultar" at bounding box center [974, 103] width 24 height 11
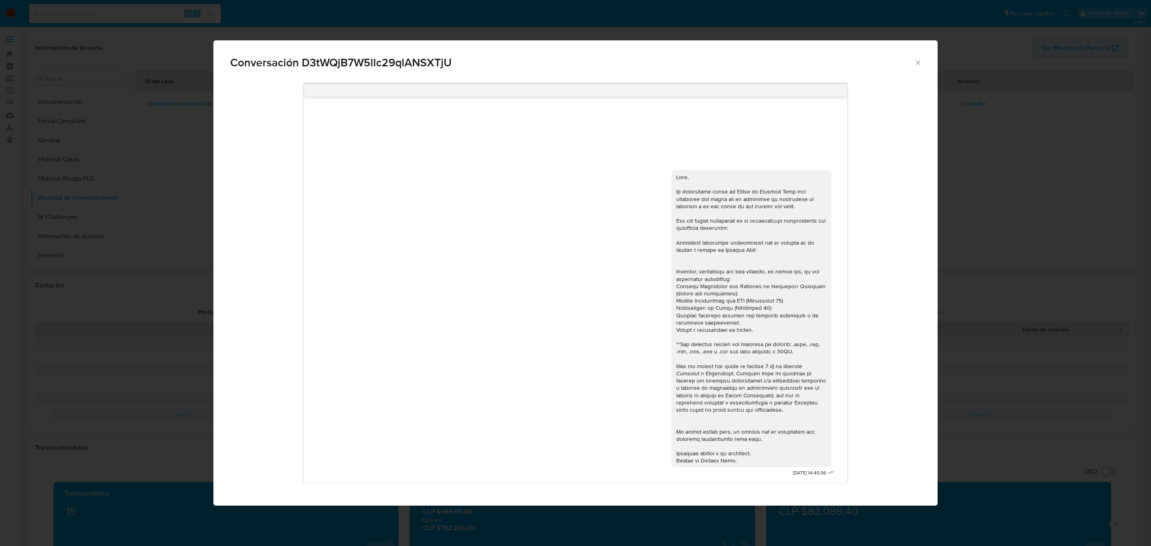
click at [730, 332] on div "Comunicación" at bounding box center [751, 318] width 150 height 291
click at [958, 248] on div "Conversación D3tWQjB7W5llc29qlANSXTjU [DATE] 14:40:36" at bounding box center [575, 273] width 1151 height 546
